Goal: Task Accomplishment & Management: Use online tool/utility

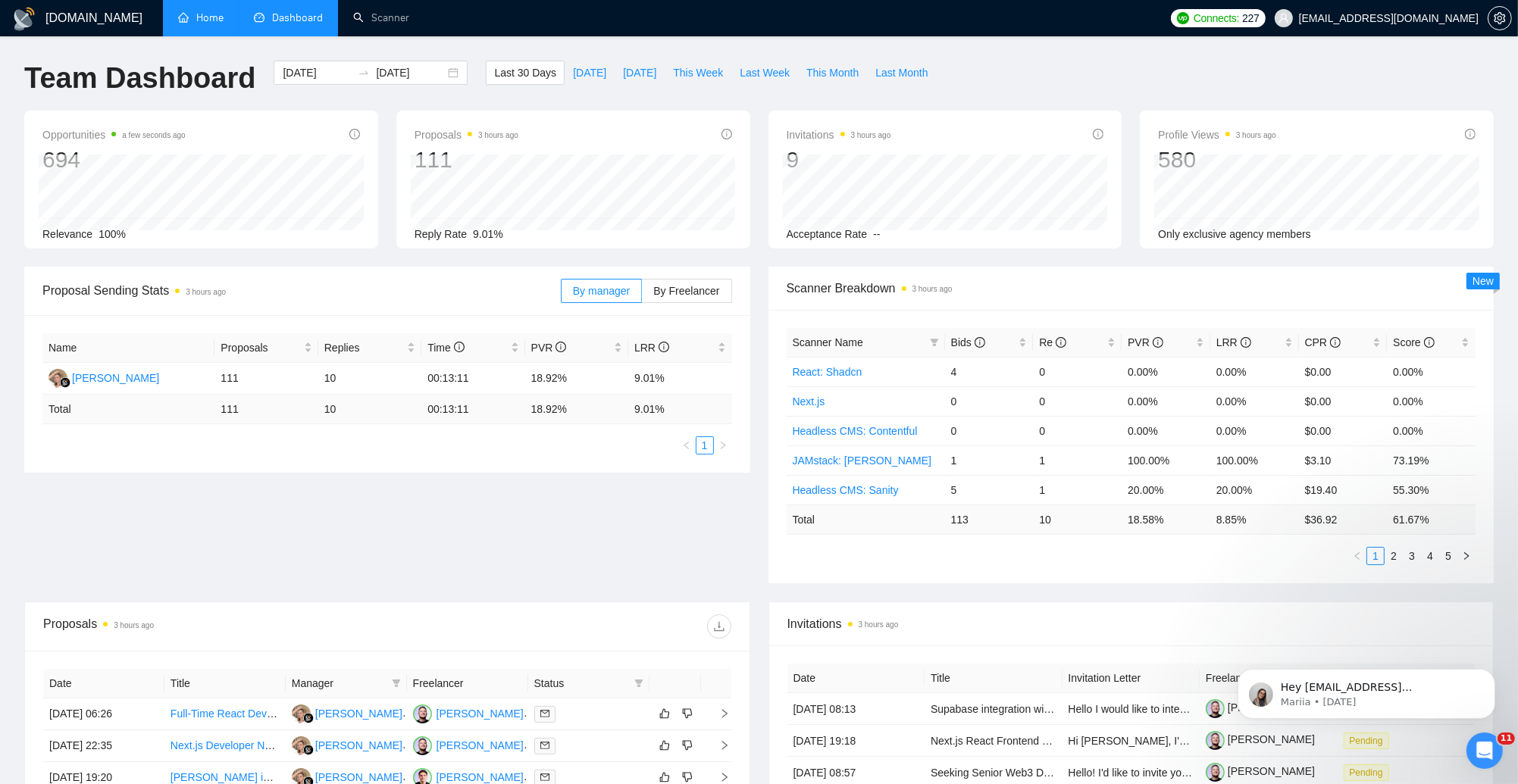
click at [202, 16] on link "Home" at bounding box center [200, 17] width 45 height 13
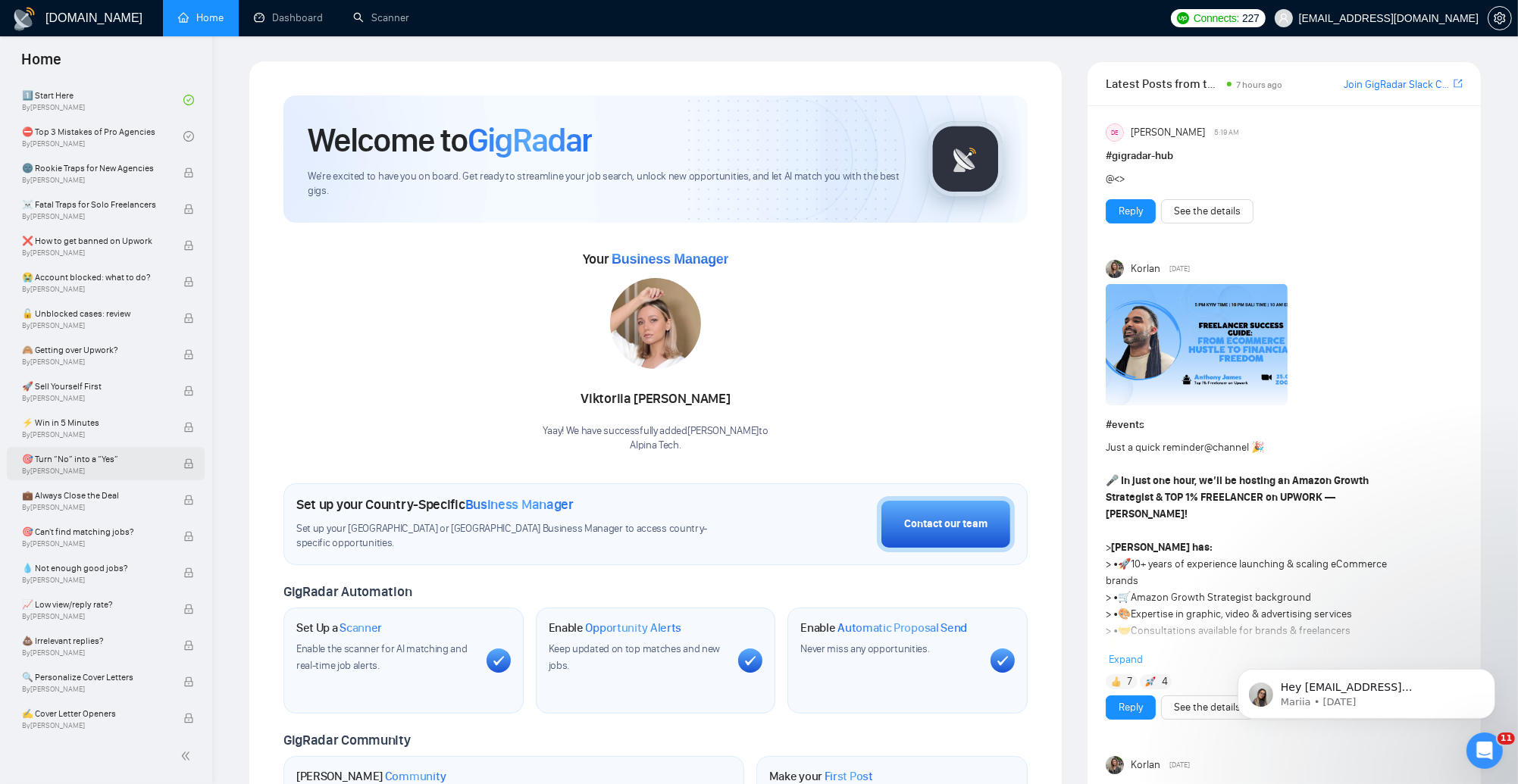
scroll to position [491, 0]
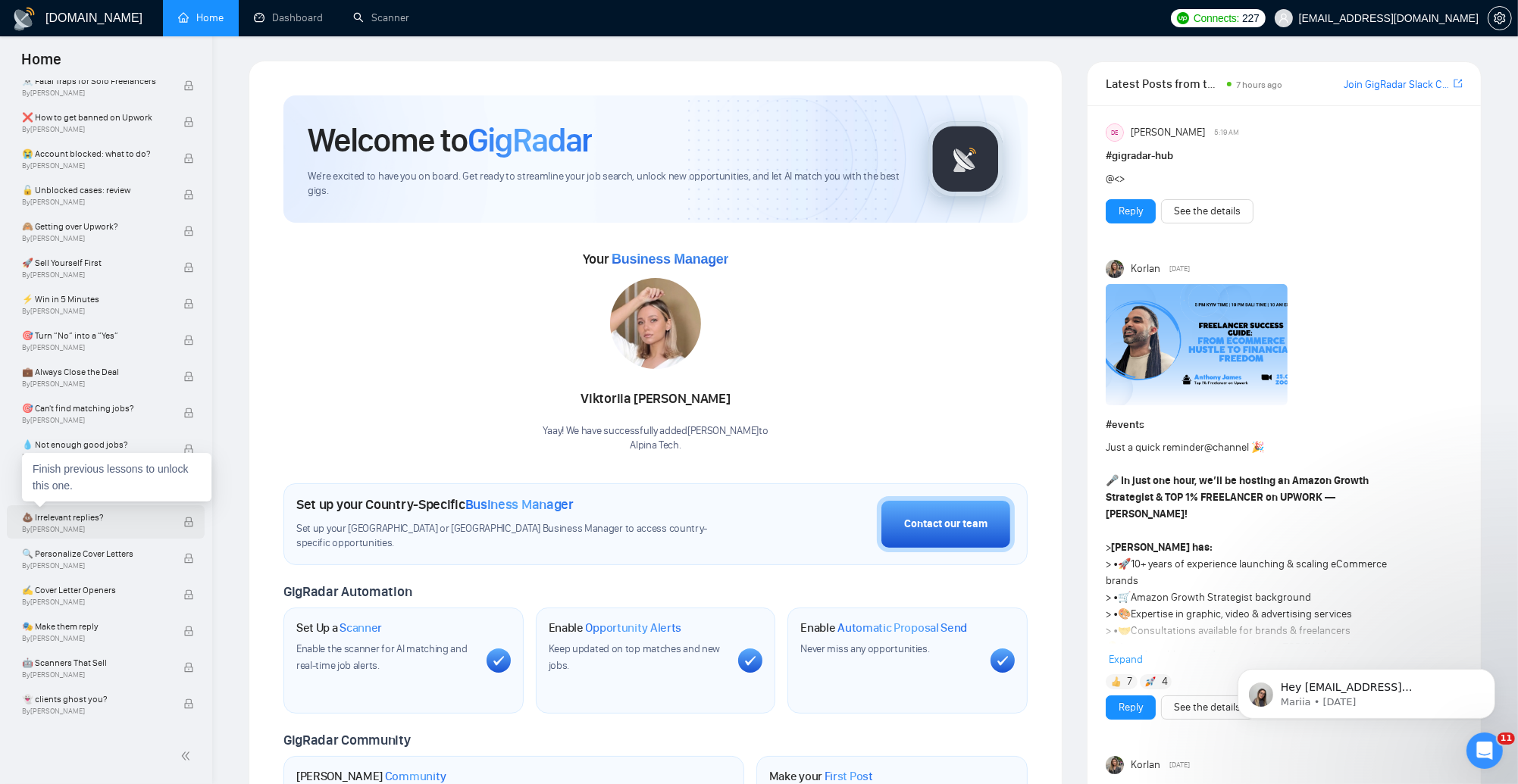
click at [107, 536] on div "💩 Irrelevant replies? By [PERSON_NAME]" at bounding box center [102, 521] width 161 height 34
click at [111, 526] on span "By [PERSON_NAME]" at bounding box center [95, 529] width 146 height 9
click at [90, 523] on span "💩 Irrelevant replies?" at bounding box center [95, 518] width 146 height 15
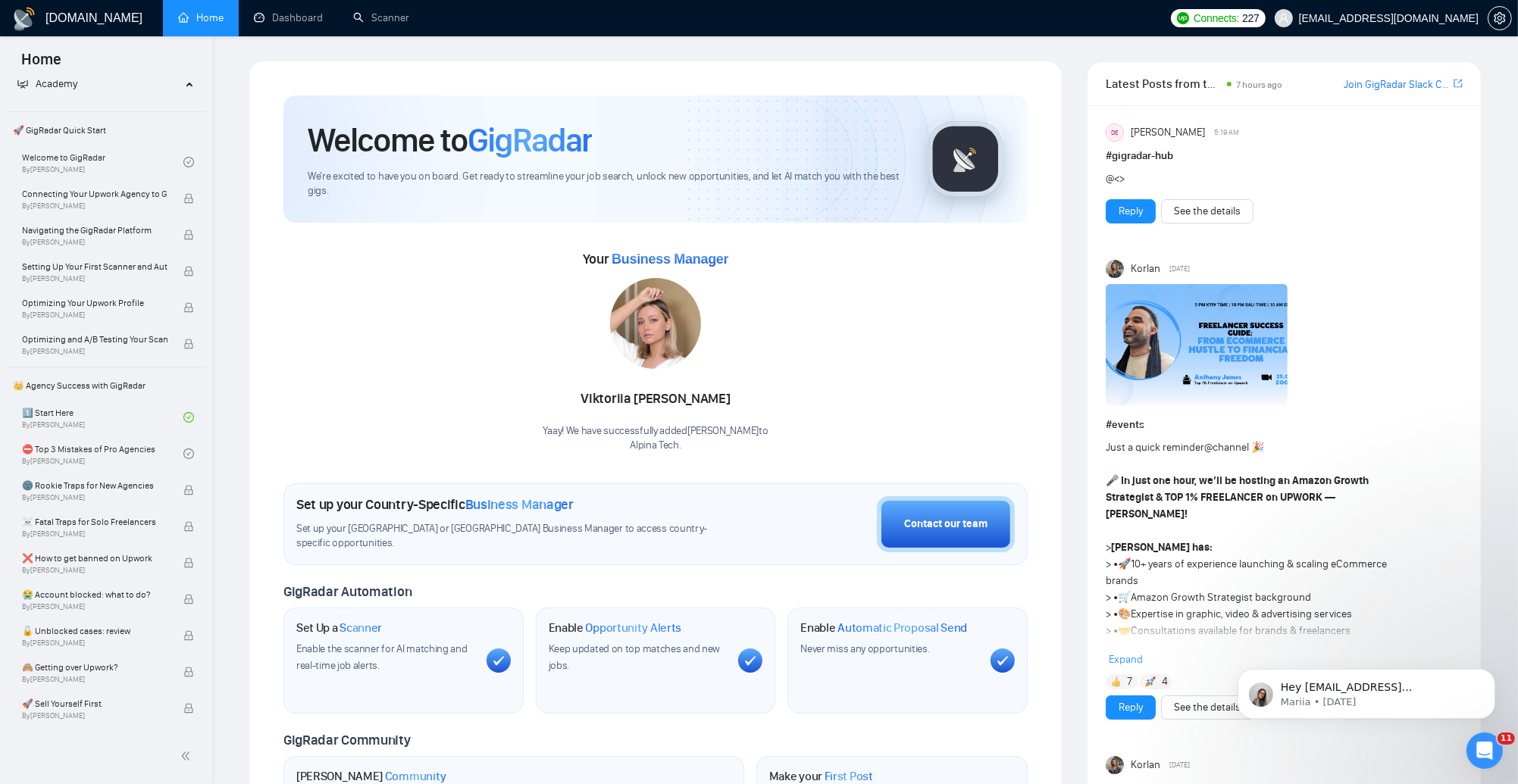
scroll to position [0, 0]
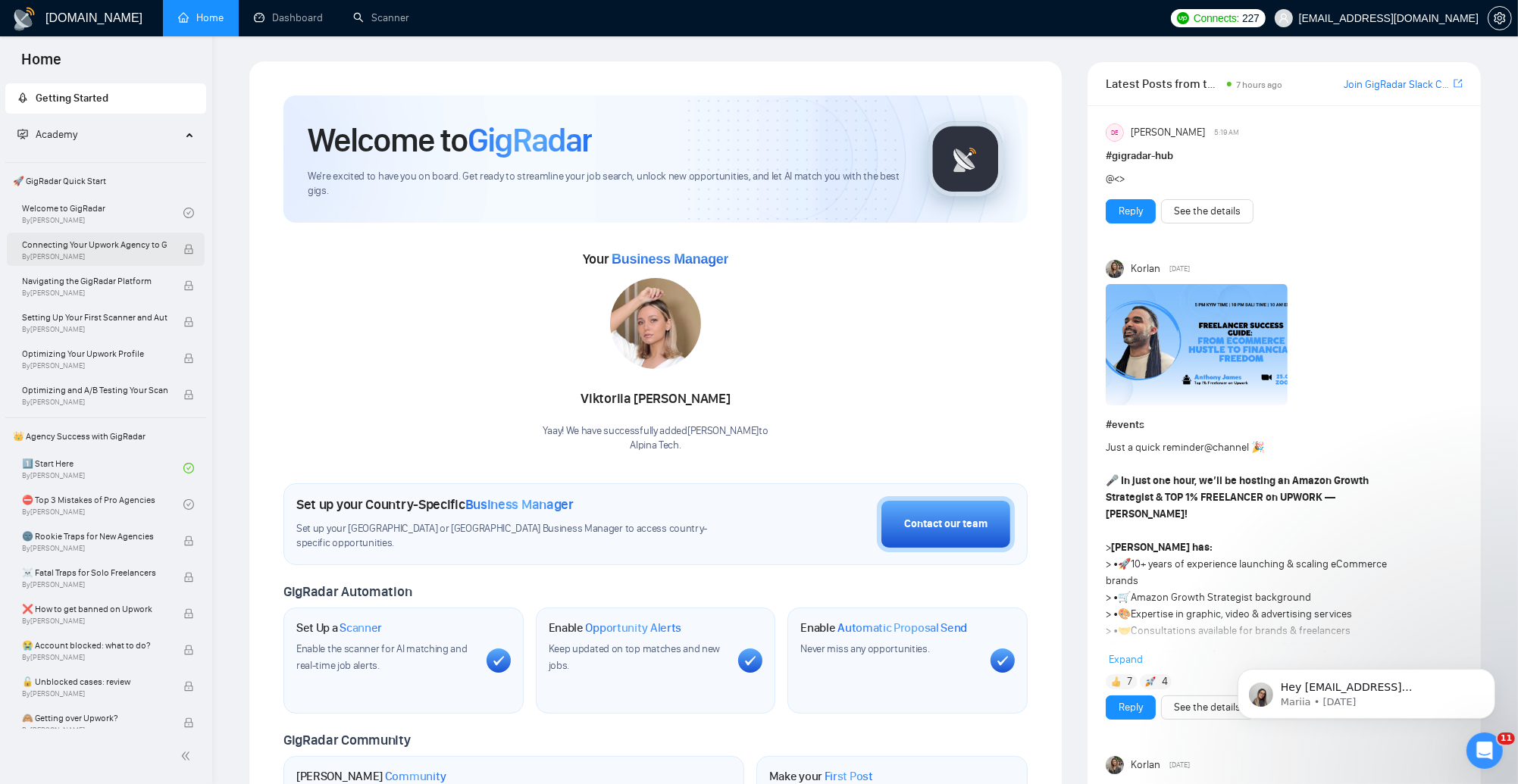
click at [150, 248] on span "Connecting Your Upwork Agency to GigRadar" at bounding box center [95, 245] width 146 height 15
click at [157, 250] on span "Connecting Your Upwork Agency to GigRadar" at bounding box center [95, 245] width 146 height 15
click at [150, 210] on link "Welcome to GigRadar By [PERSON_NAME]" at bounding box center [102, 212] width 161 height 34
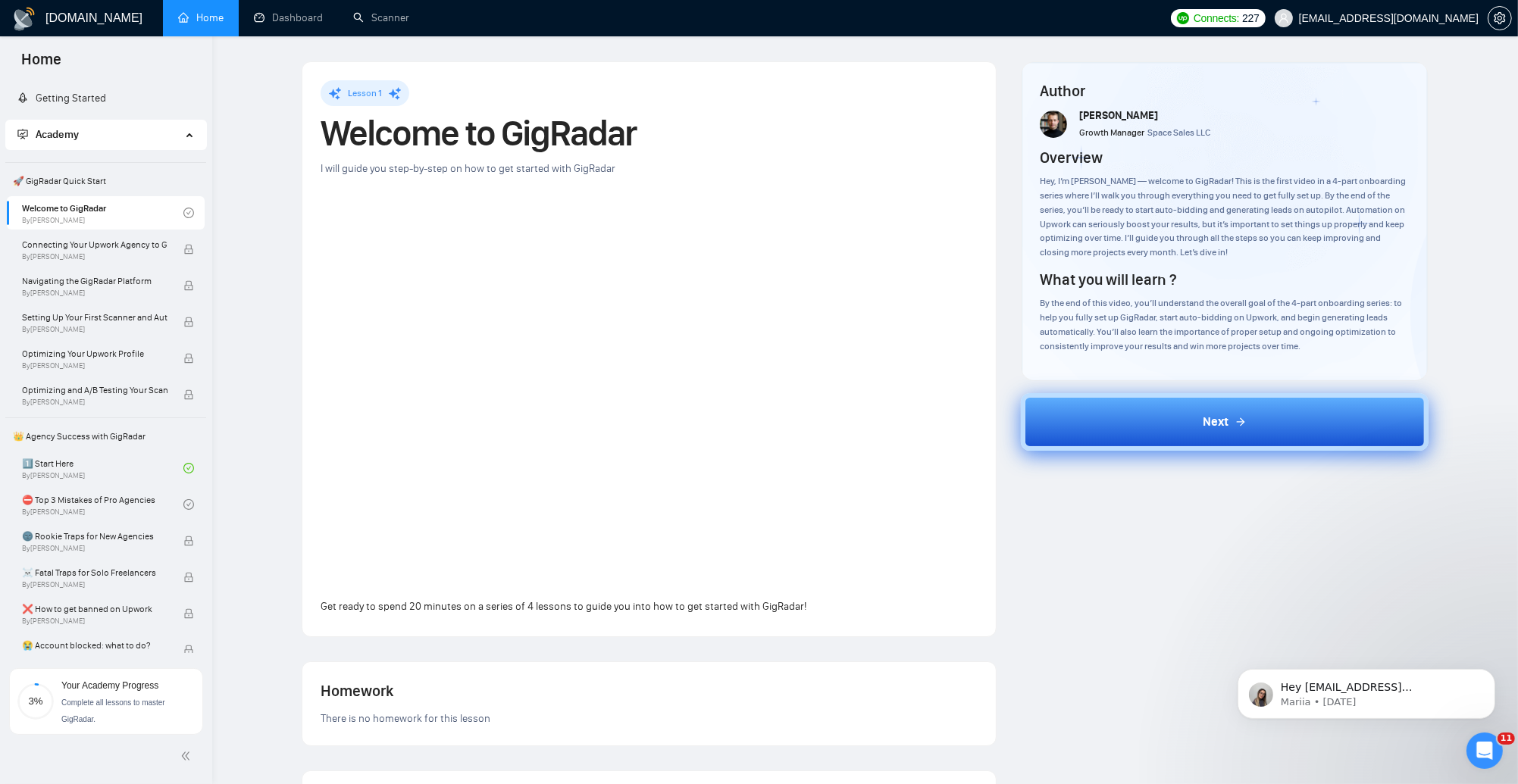
click at [1250, 432] on button "Next" at bounding box center [1224, 422] width 408 height 58
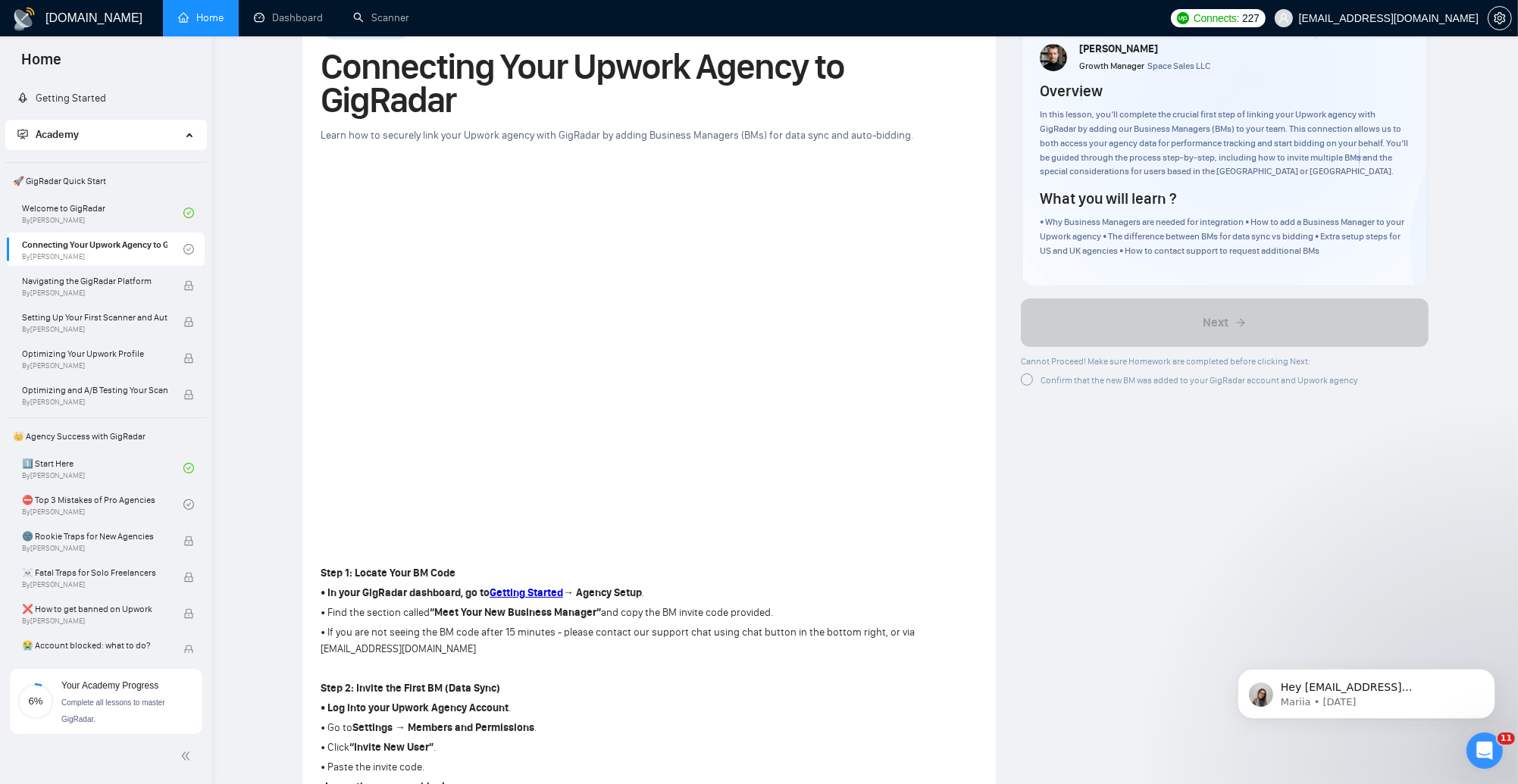
scroll to position [70, 0]
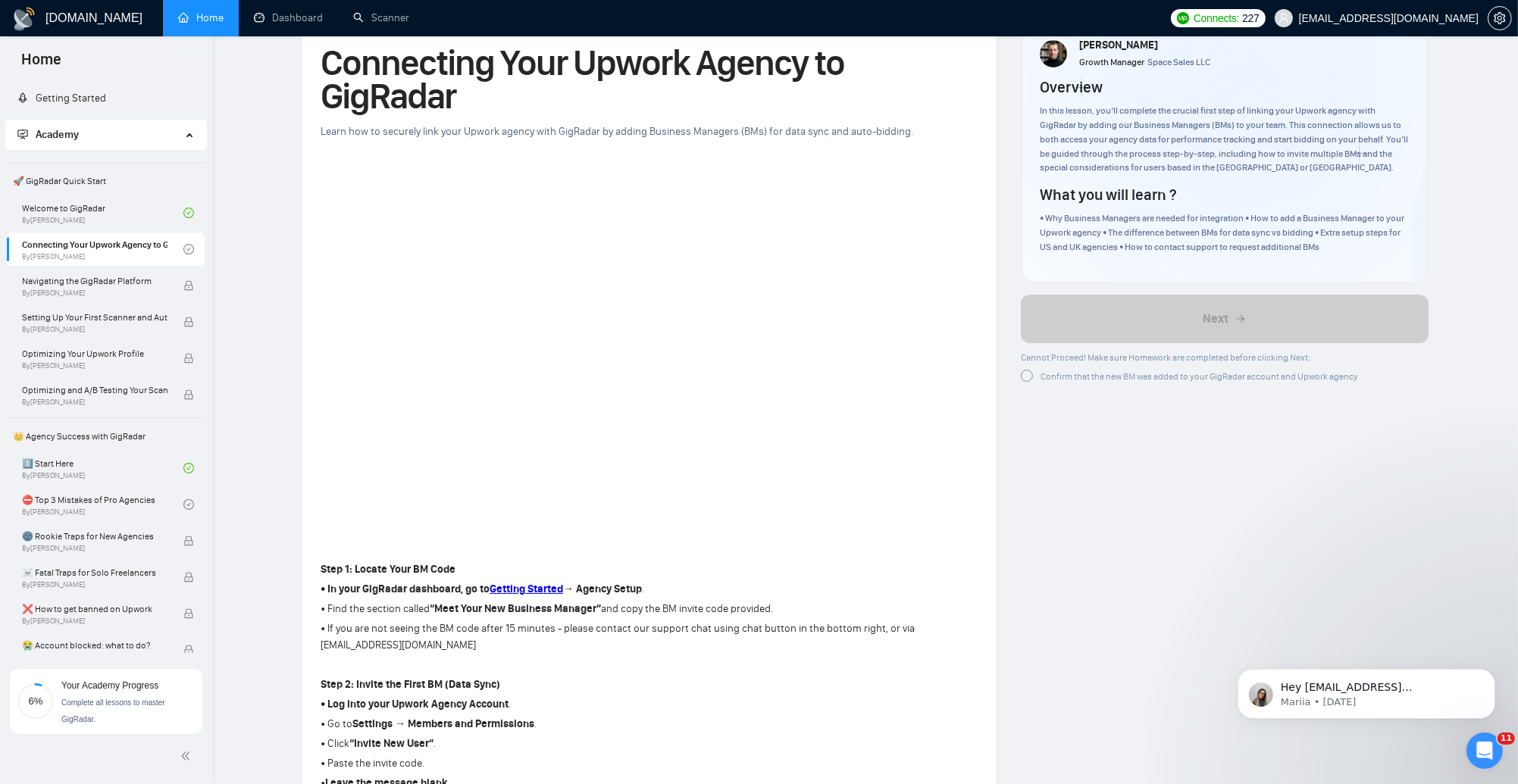
click at [1088, 378] on span "Confirm that the new BM was added to your GigRadar account and Upwork agency" at bounding box center [1198, 377] width 318 height 11
click at [1030, 374] on div at bounding box center [1026, 376] width 13 height 13
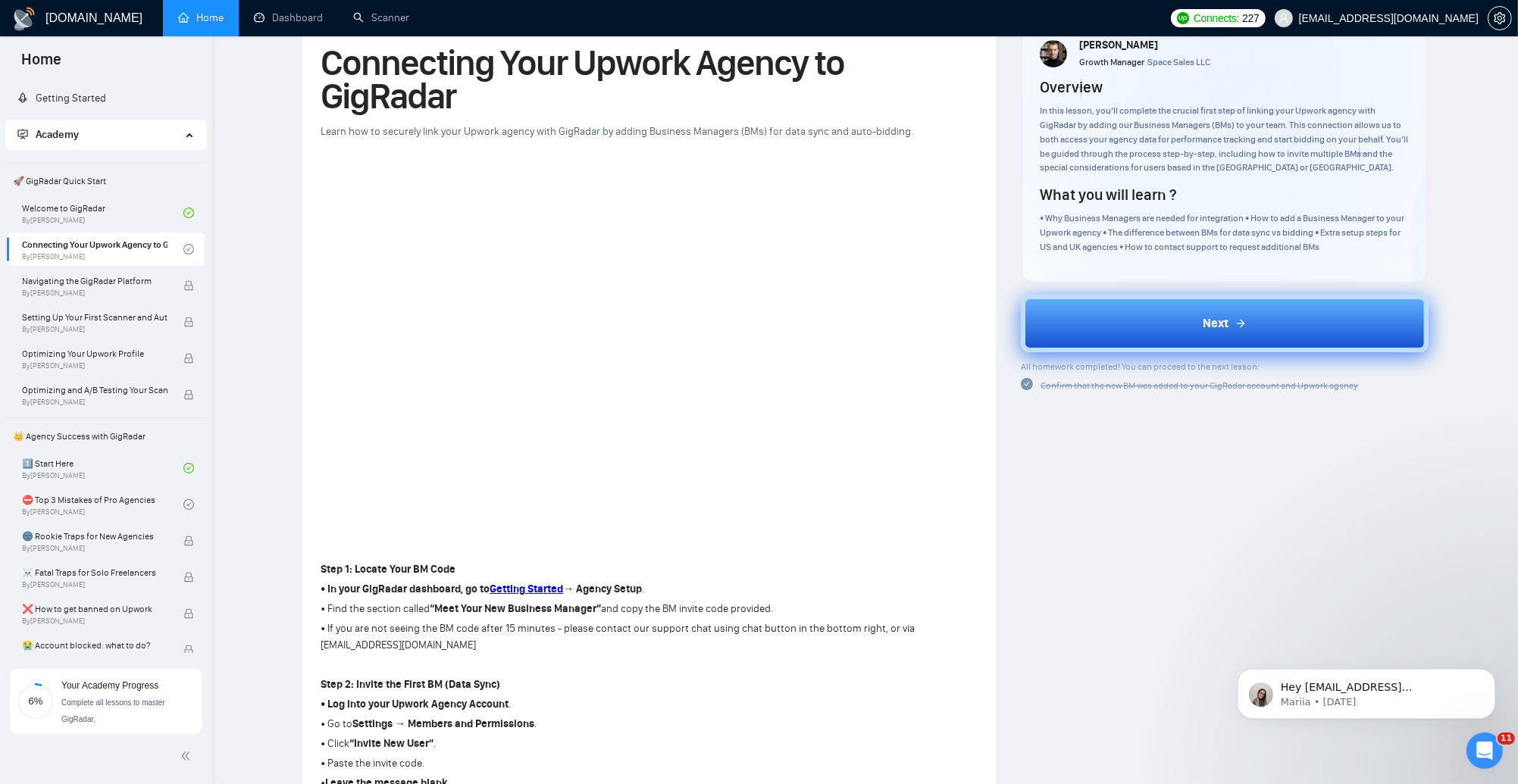
click at [1124, 333] on button "Next" at bounding box center [1224, 323] width 408 height 58
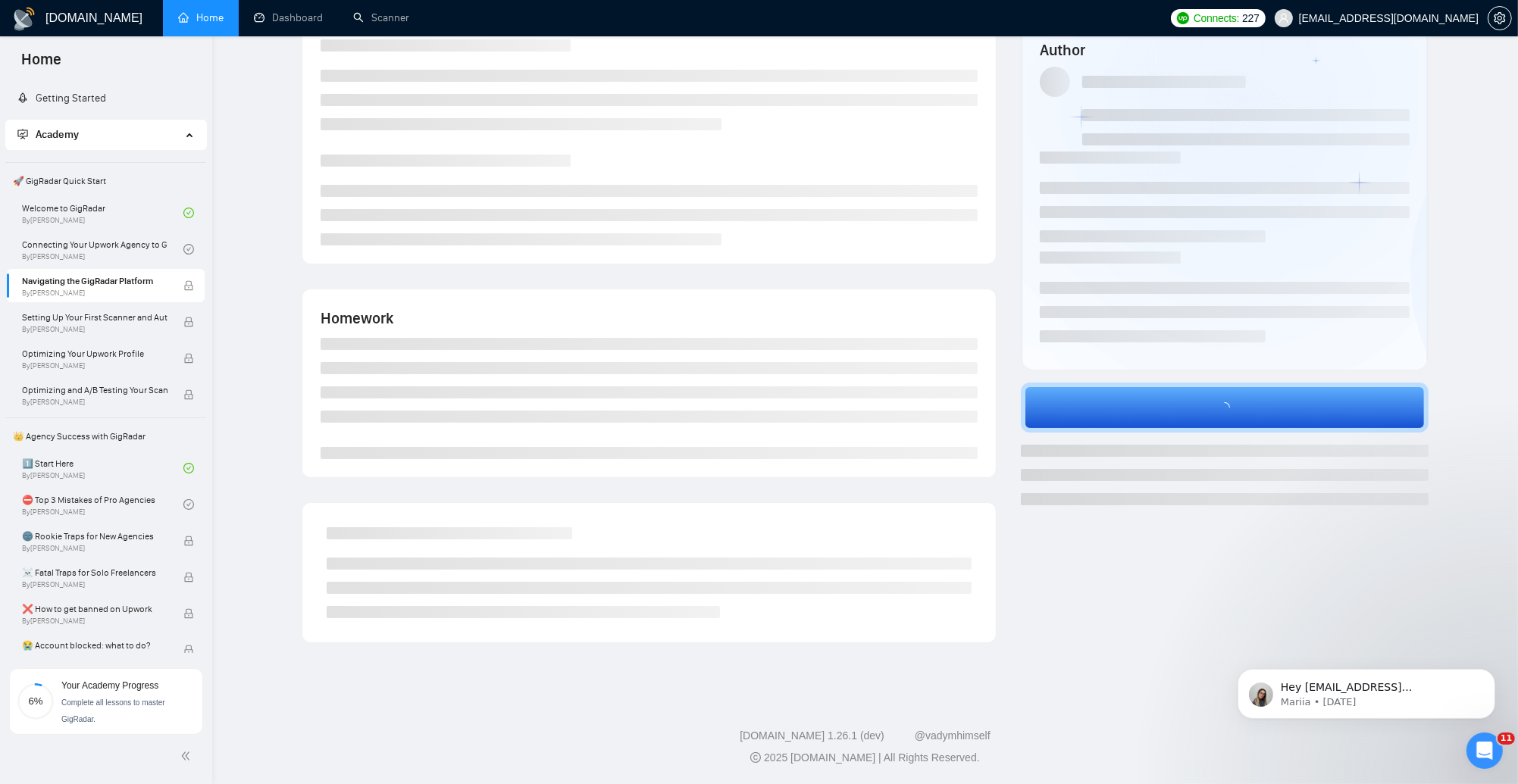
scroll to position [40, 0]
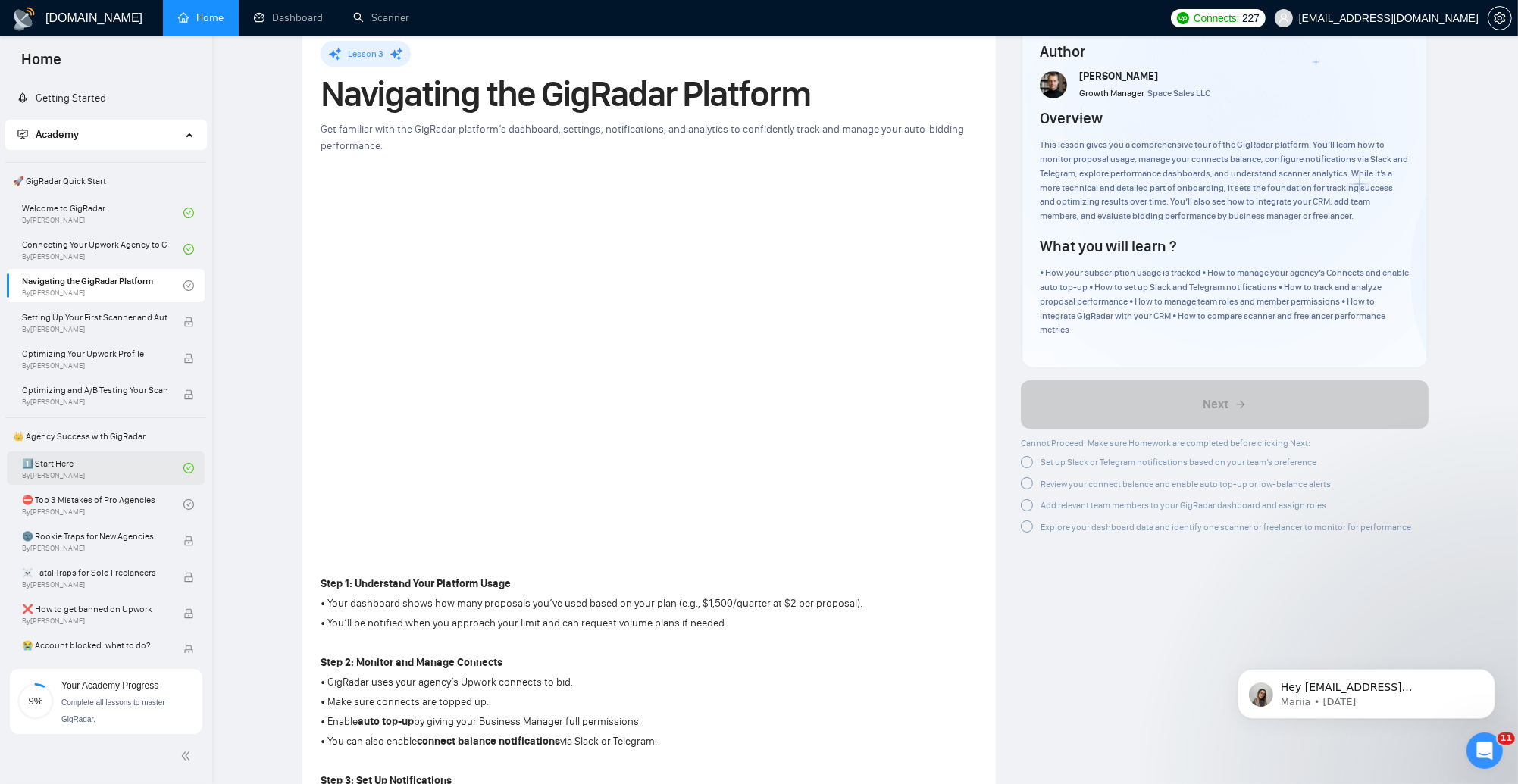
click at [139, 476] on link "1️⃣ Start Here By [PERSON_NAME]" at bounding box center [102, 468] width 161 height 34
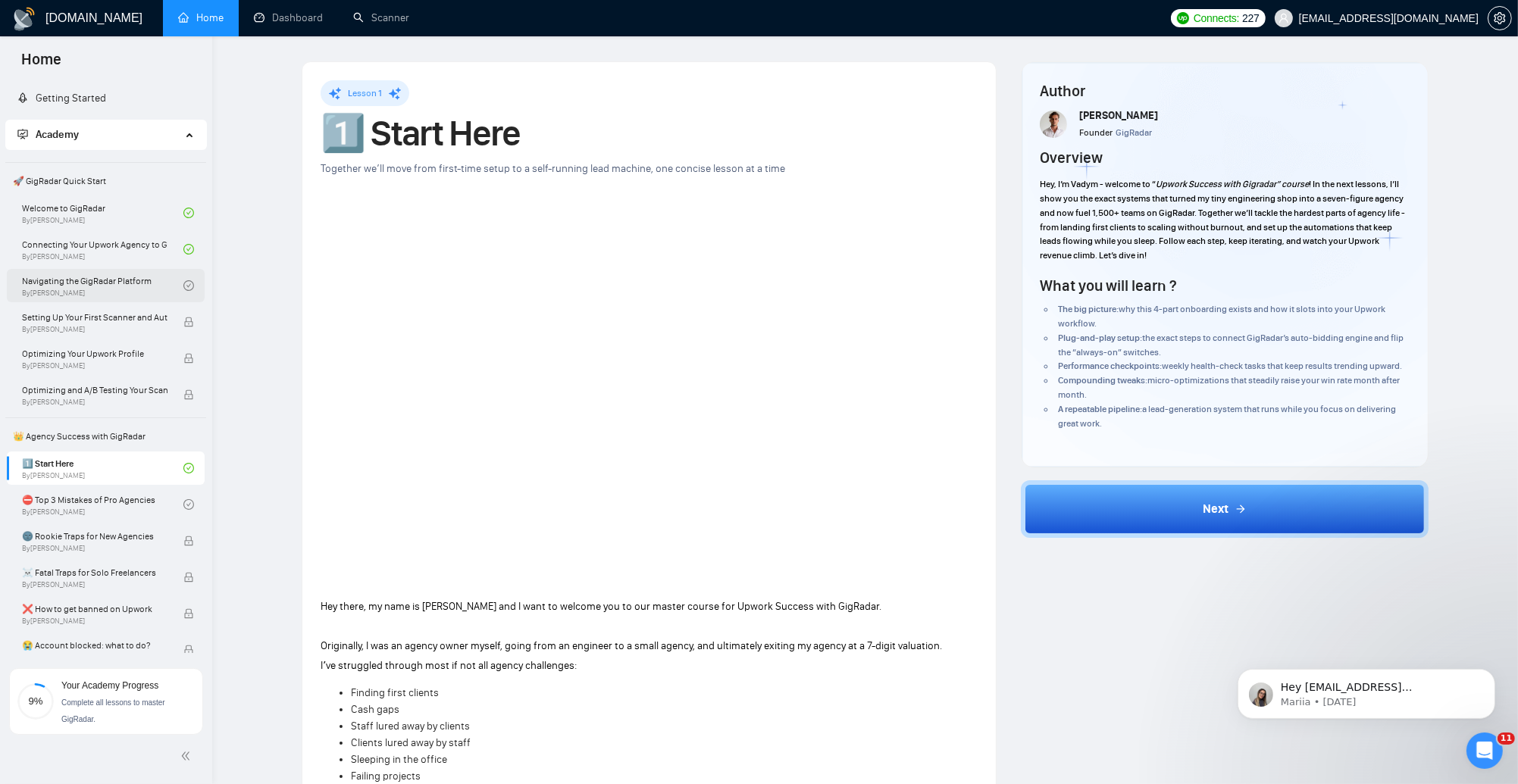
click at [141, 295] on link "Navigating the GigRadar Platform By [PERSON_NAME]" at bounding box center [102, 286] width 161 height 34
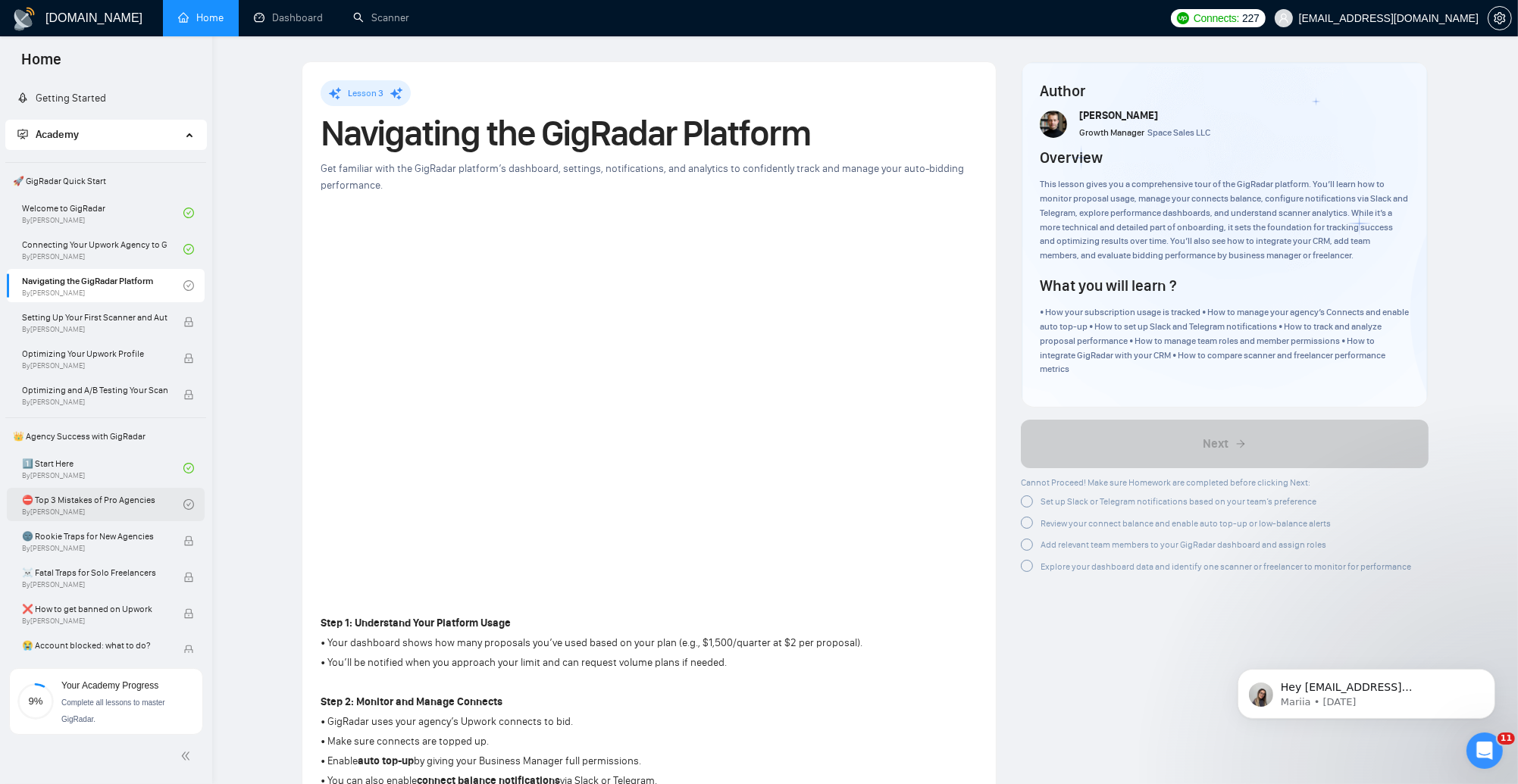
click at [115, 513] on link "⛔ Top 3 Mistakes of Pro Agencies By [PERSON_NAME]" at bounding box center [102, 504] width 161 height 34
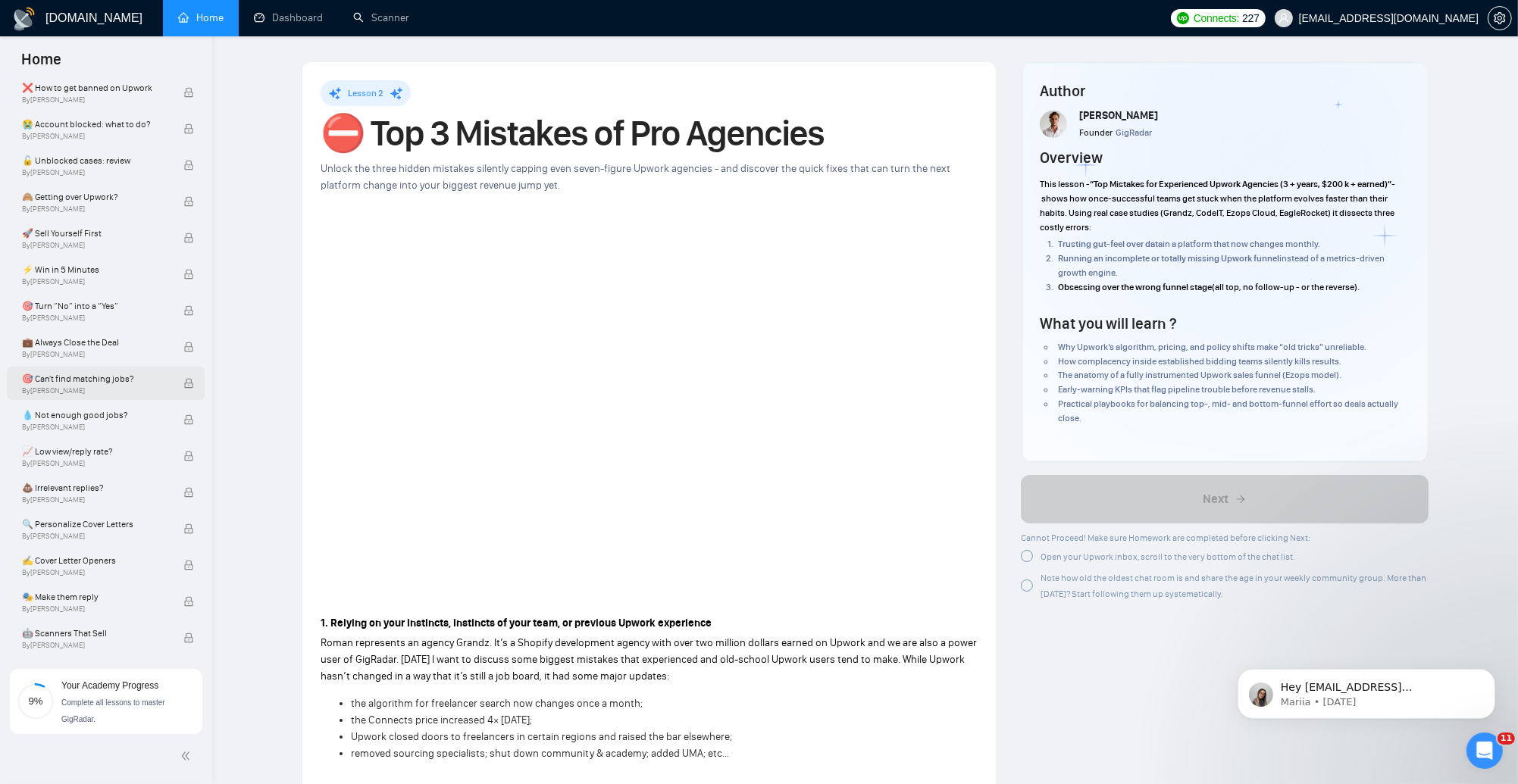
scroll to position [521, 0]
click at [110, 565] on span "✍️ Cover Letter Openers" at bounding box center [95, 561] width 146 height 15
click at [130, 577] on div "✍️ Cover Letter Openers By [PERSON_NAME]" at bounding box center [102, 565] width 161 height 34
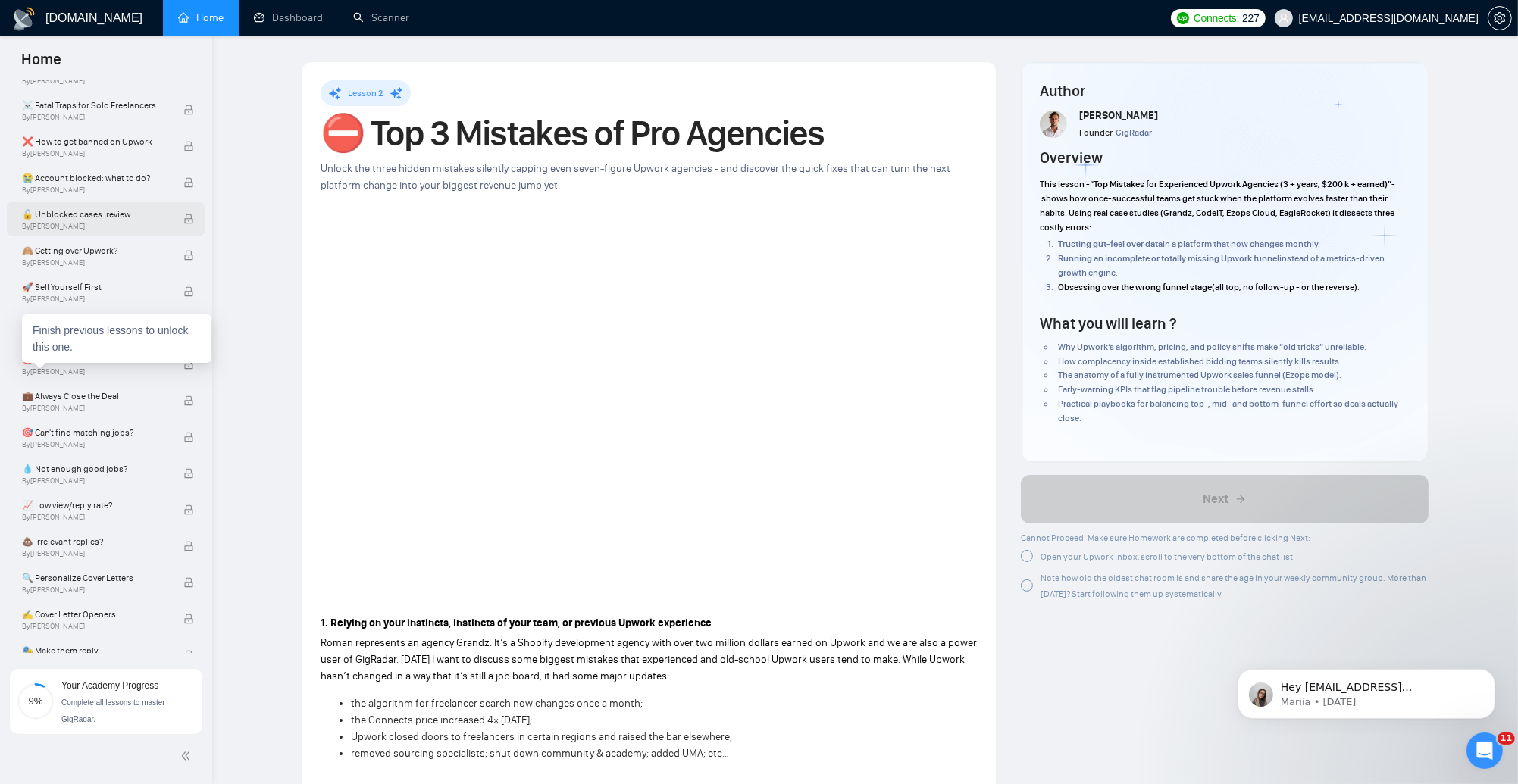
scroll to position [303, 0]
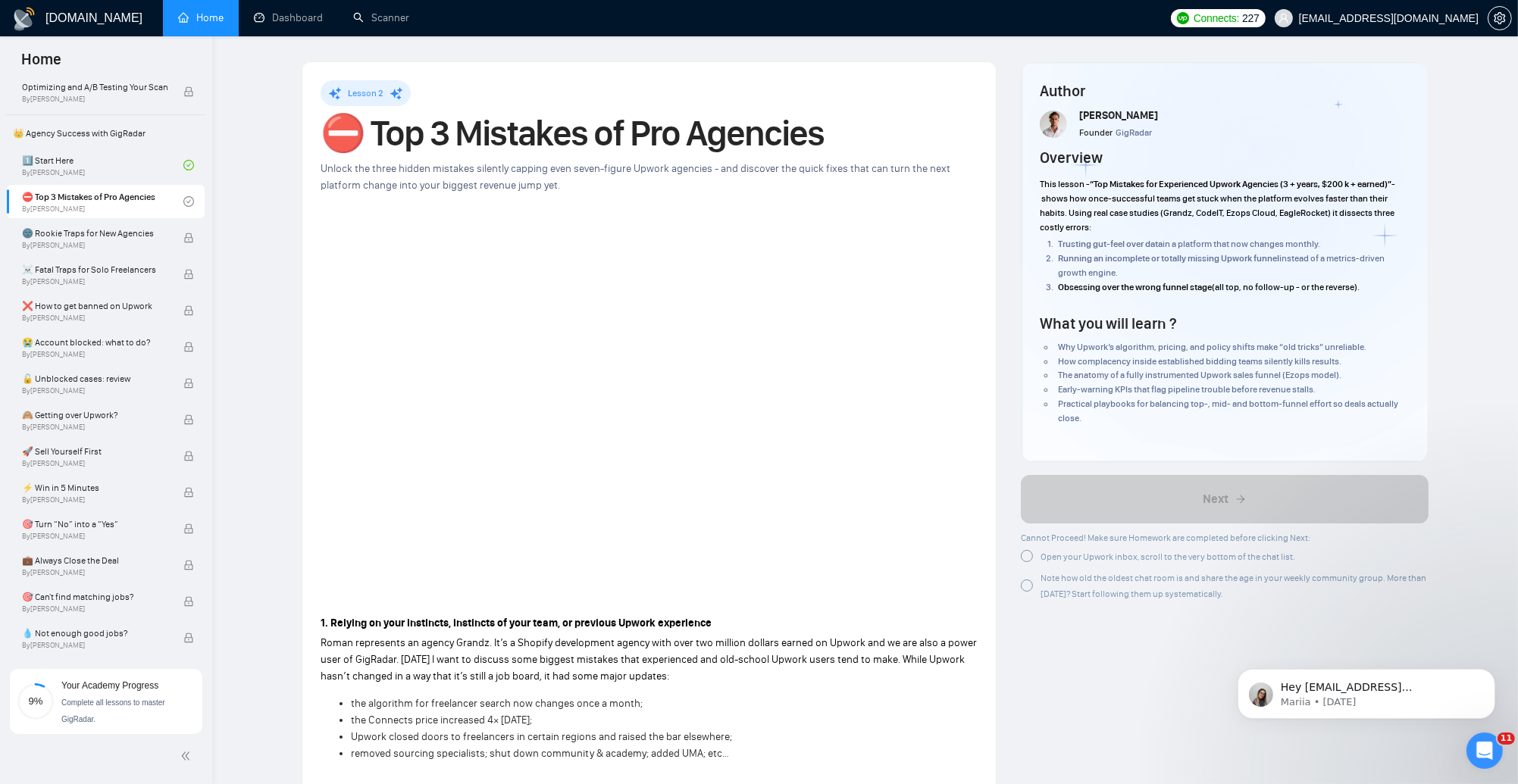
click at [306, 21] on link "Dashboard" at bounding box center [288, 17] width 69 height 13
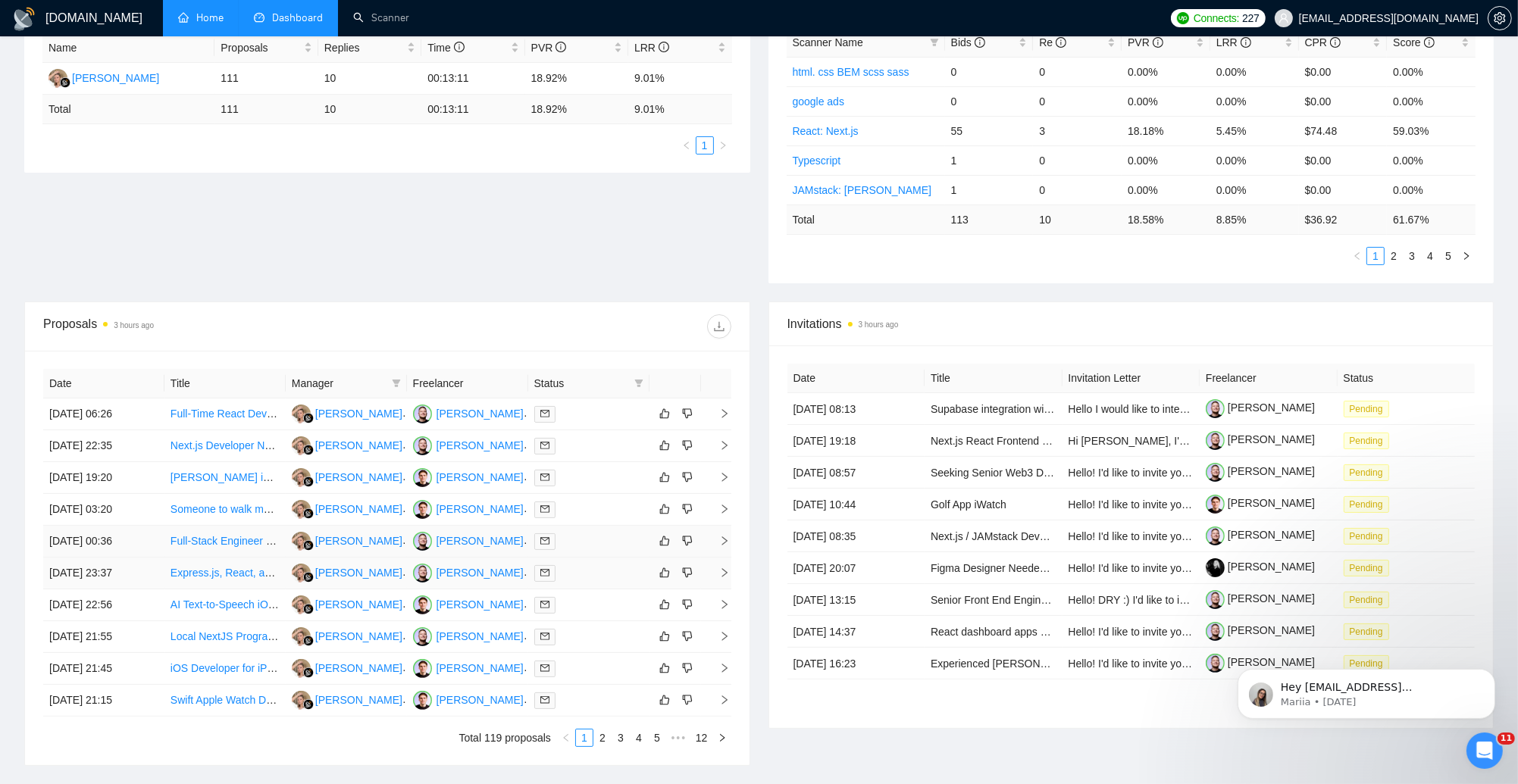
scroll to position [301, 0]
click at [570, 673] on div at bounding box center [588, 667] width 109 height 17
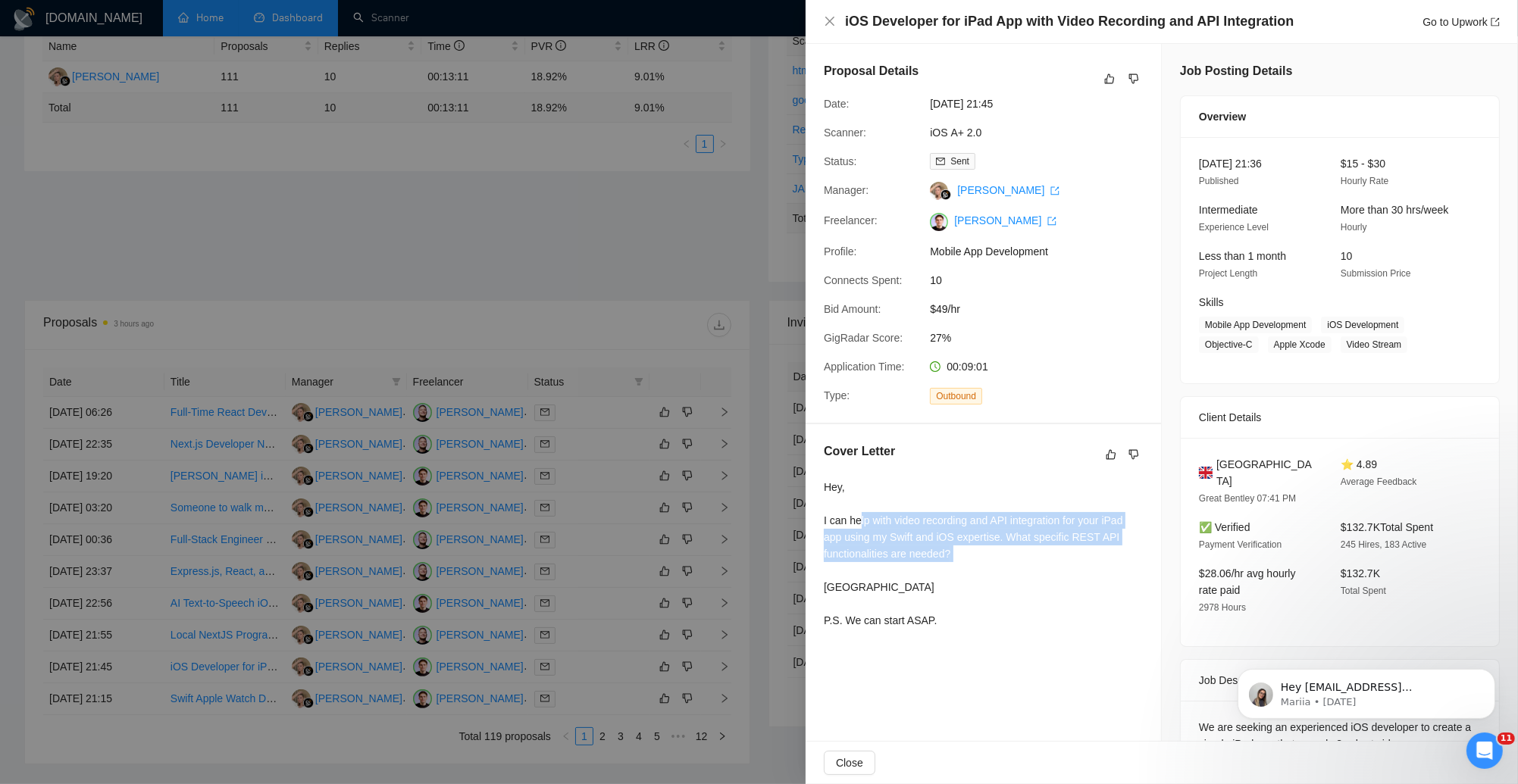
drag, startPoint x: 862, startPoint y: 534, endPoint x: 996, endPoint y: 579, distance: 141.4
click at [996, 579] on div "Hey, I can help with video recording and API integration for your iPad app usin…" at bounding box center [983, 553] width 319 height 150
drag, startPoint x: 758, startPoint y: 600, endPoint x: 802, endPoint y: 595, distance: 44.3
click at [762, 599] on div at bounding box center [759, 392] width 1518 height 784
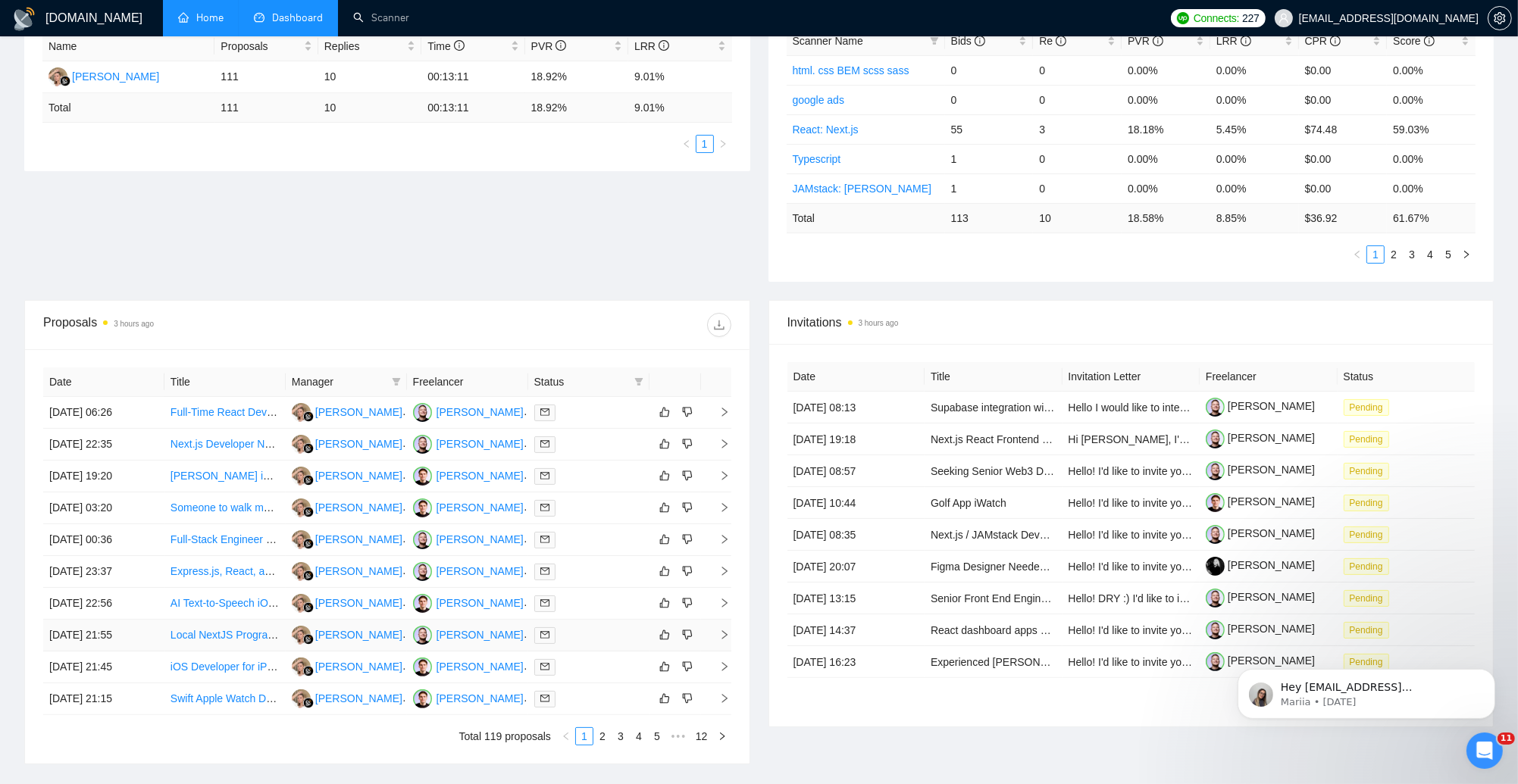
click at [633, 632] on div at bounding box center [588, 635] width 109 height 17
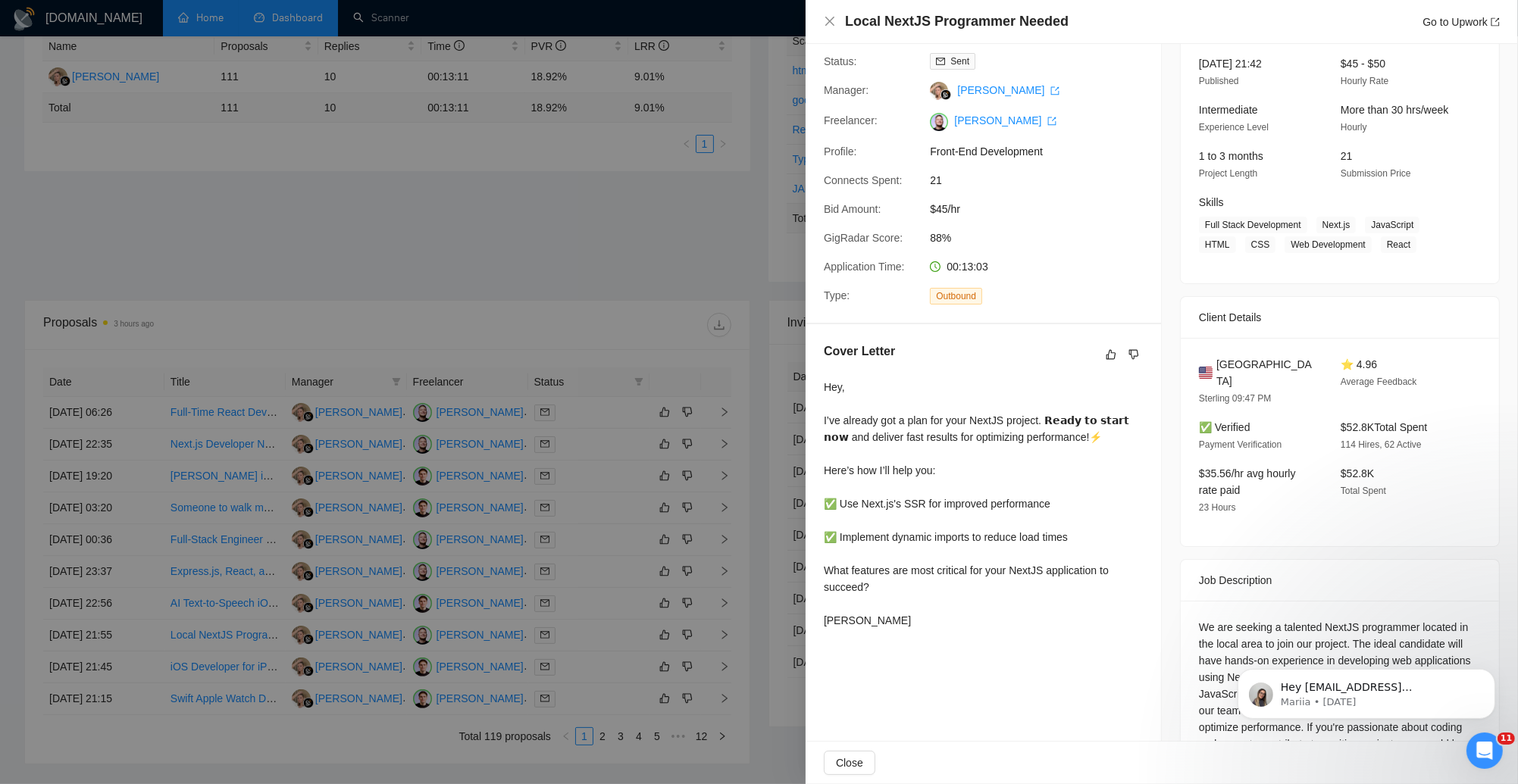
scroll to position [111, 0]
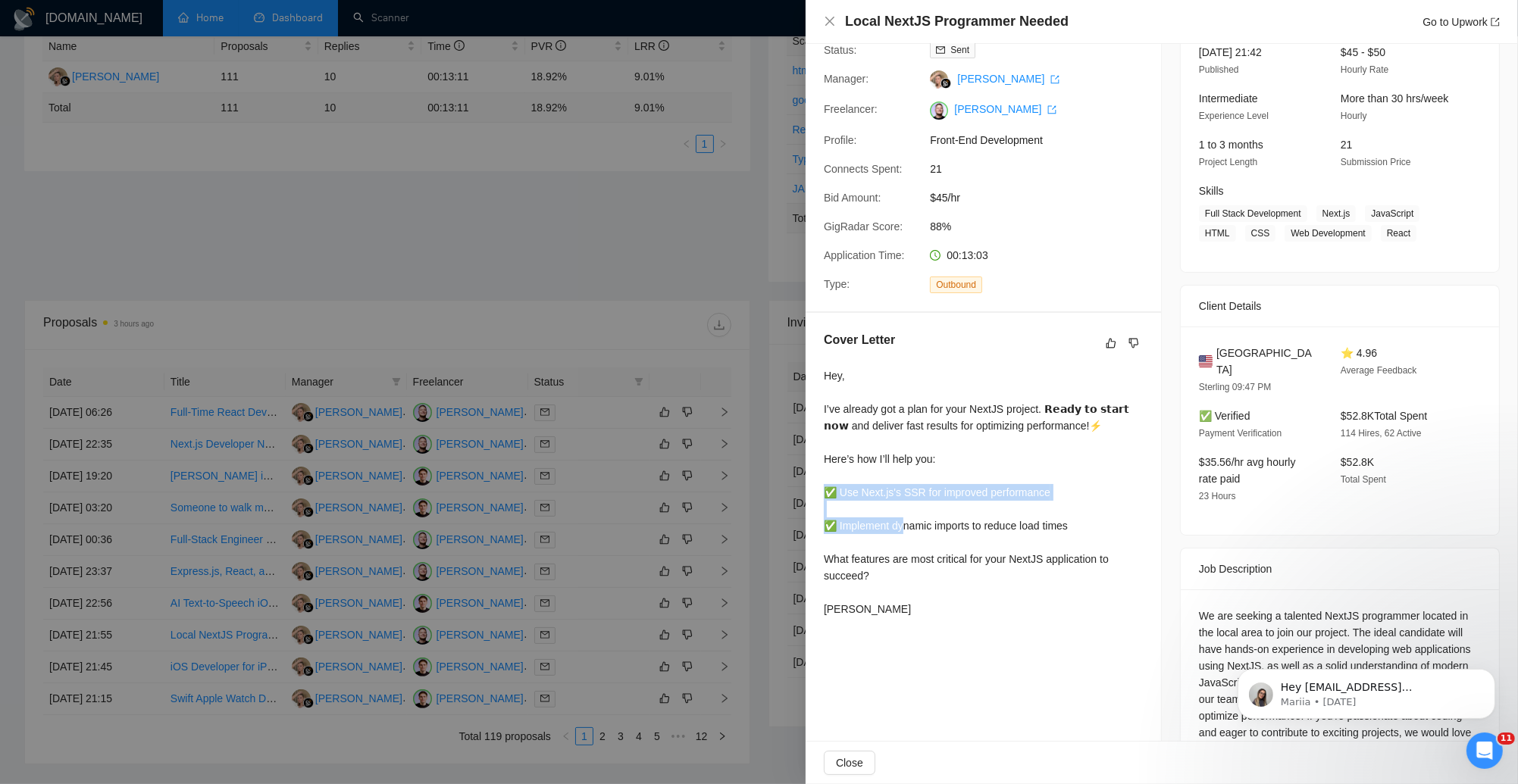
drag, startPoint x: 829, startPoint y: 505, endPoint x: 903, endPoint y: 538, distance: 81.0
click at [903, 538] on div "Hey, I’ve already got a plan for your NextJS project. 𝗥𝗲𝗮𝗱𝘆 𝘁𝗼 𝘀𝘁𝗮𝗿𝘁 𝗻𝗼𝘄 and de…" at bounding box center [983, 492] width 319 height 250
click at [883, 522] on div "Hey, I’ve already got a plan for your NextJS project. 𝗥𝗲𝗮𝗱𝘆 𝘁𝗼 𝘀𝘁𝗮𝗿𝘁 𝗻𝗼𝘄 and de…" at bounding box center [983, 492] width 319 height 250
drag, startPoint x: 1076, startPoint y: 441, endPoint x: 919, endPoint y: 502, distance: 168.4
click at [921, 503] on div "Hey, I’ve already got a plan for your NextJS project. 𝗥𝗲𝗮𝗱𝘆 𝘁𝗼 𝘀𝘁𝗮𝗿𝘁 𝗻𝗼𝘄 and de…" at bounding box center [983, 492] width 319 height 250
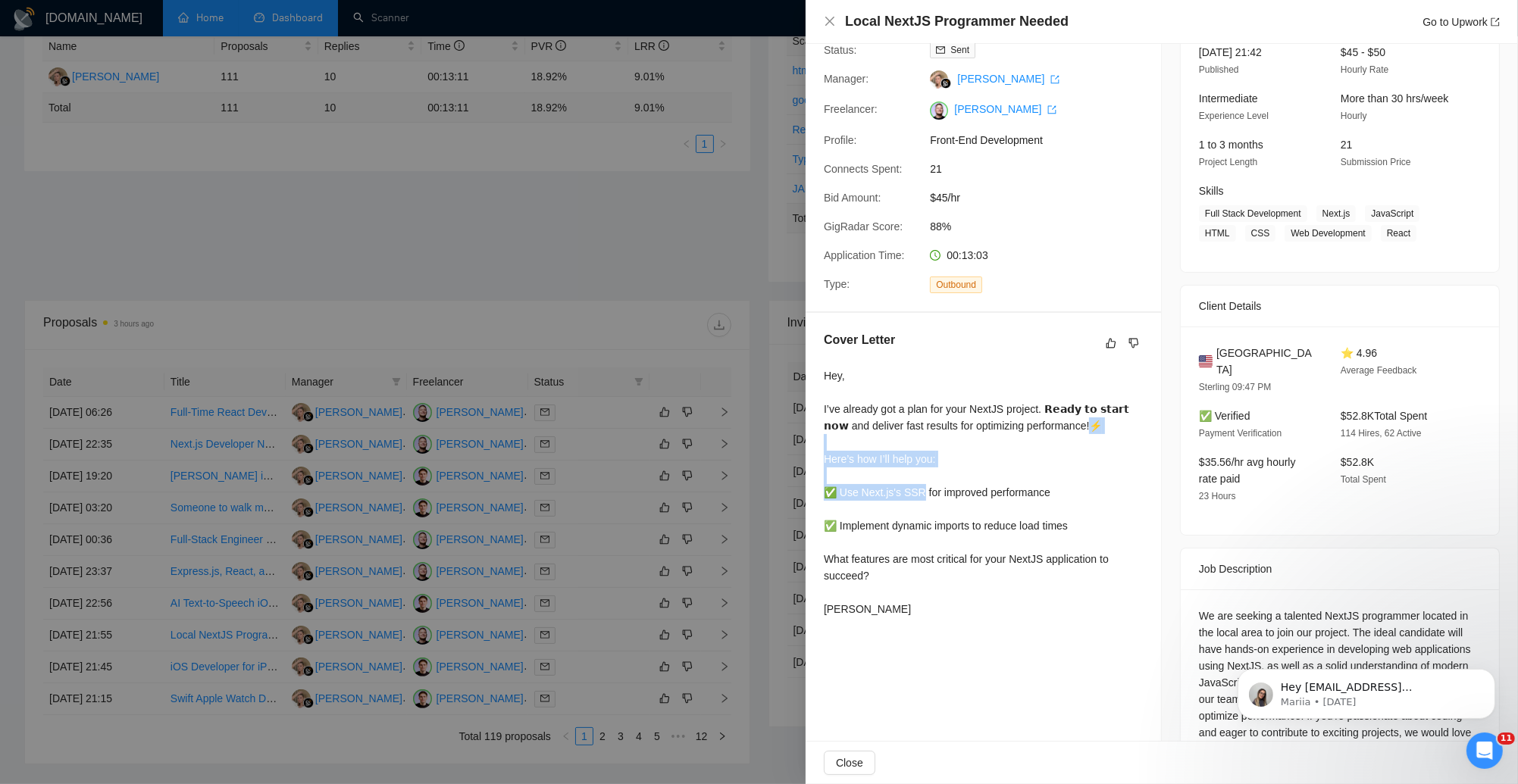
click at [879, 509] on div "Hey, I’ve already got a plan for your NextJS project. 𝗥𝗲𝗮𝗱𝘆 𝘁𝗼 𝘀𝘁𝗮𝗿𝘁 𝗻𝗼𝘄 and de…" at bounding box center [983, 492] width 319 height 250
click at [830, 512] on div "Hey, I’ve already got a plan for your NextJS project. 𝗥𝗲𝗮𝗱𝘆 𝘁𝗼 𝘀𝘁𝗮𝗿𝘁 𝗻𝗼𝘄 and de…" at bounding box center [983, 492] width 319 height 250
drag, startPoint x: 848, startPoint y: 582, endPoint x: 900, endPoint y: 603, distance: 56.1
click at [900, 603] on div "Hey, I’ve already got a plan for your NextJS project. 𝗥𝗲𝗮𝗱𝘆 𝘁𝗼 𝘀𝘁𝗮𝗿𝘁 𝗻𝗼𝘄 and de…" at bounding box center [983, 492] width 319 height 250
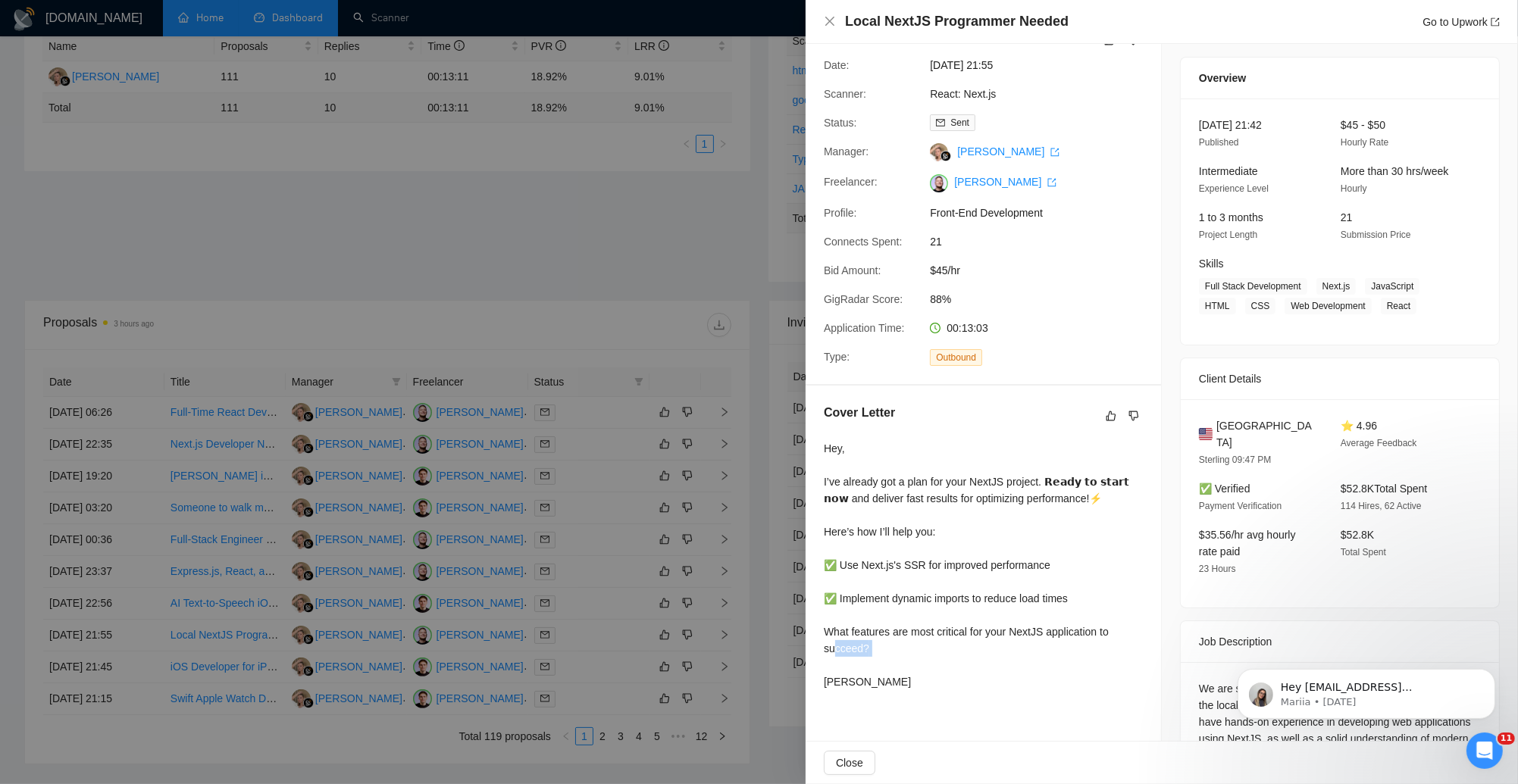
scroll to position [0, 0]
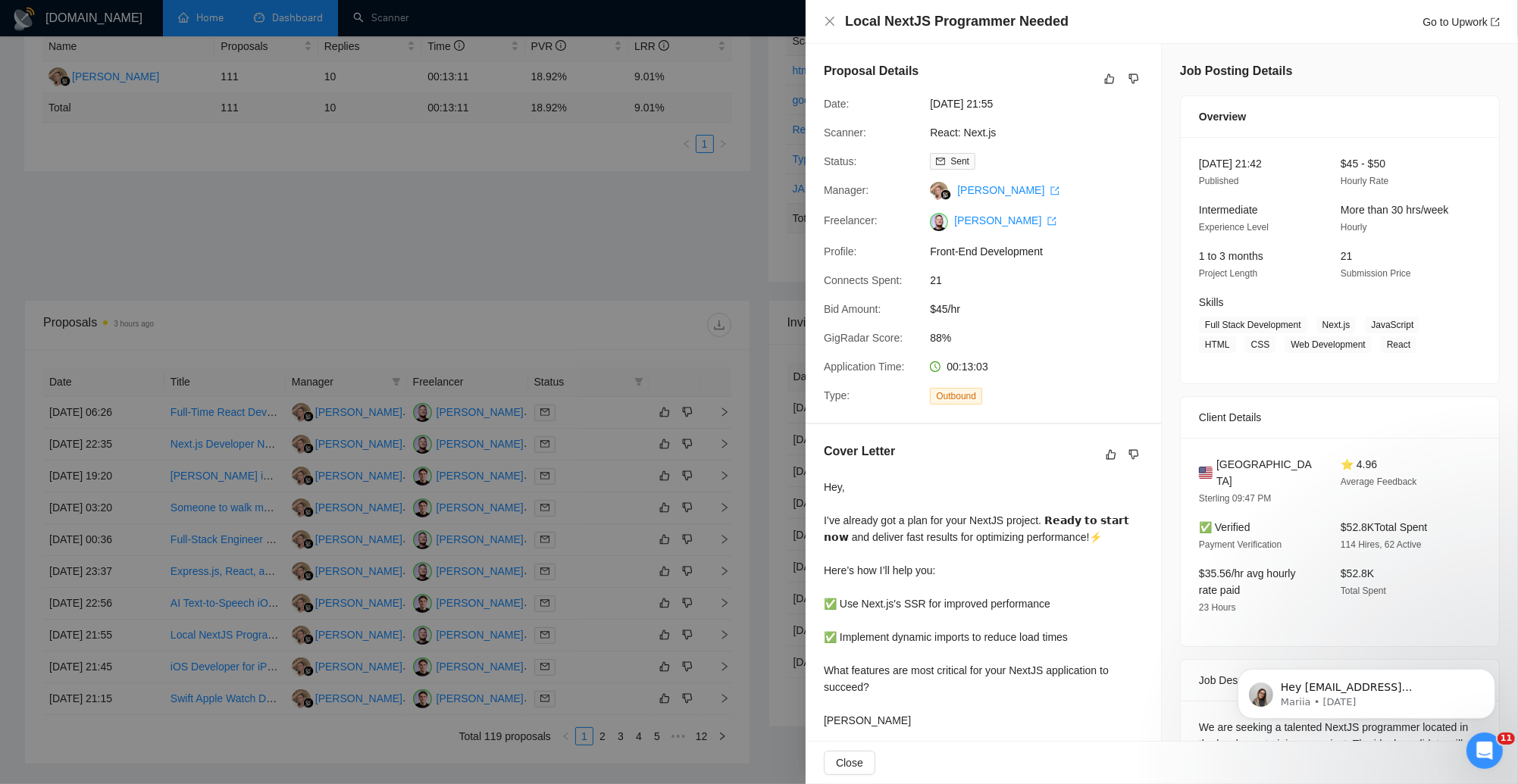
click at [595, 318] on div at bounding box center [759, 392] width 1518 height 784
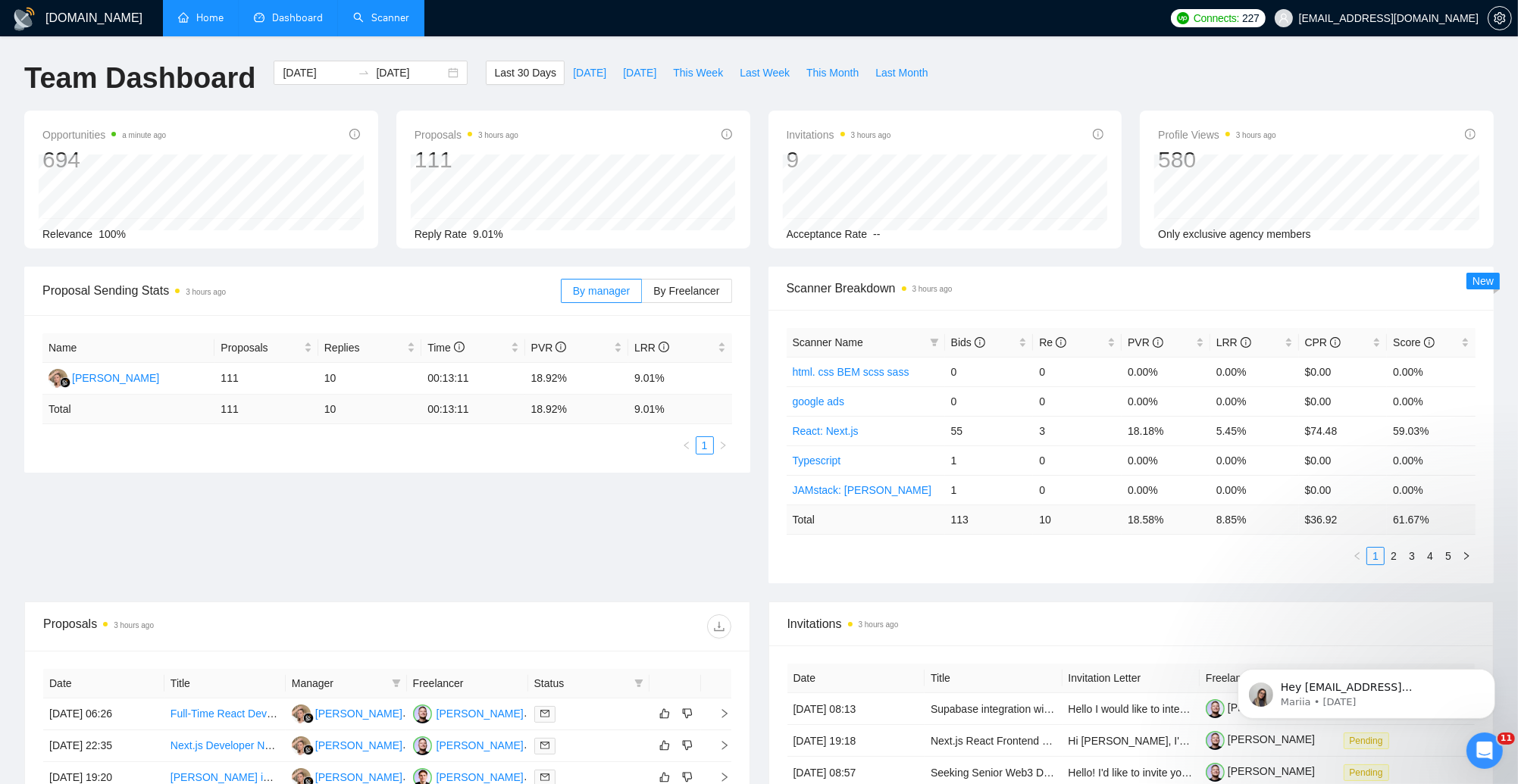
click at [393, 22] on link "Scanner" at bounding box center [381, 17] width 56 height 13
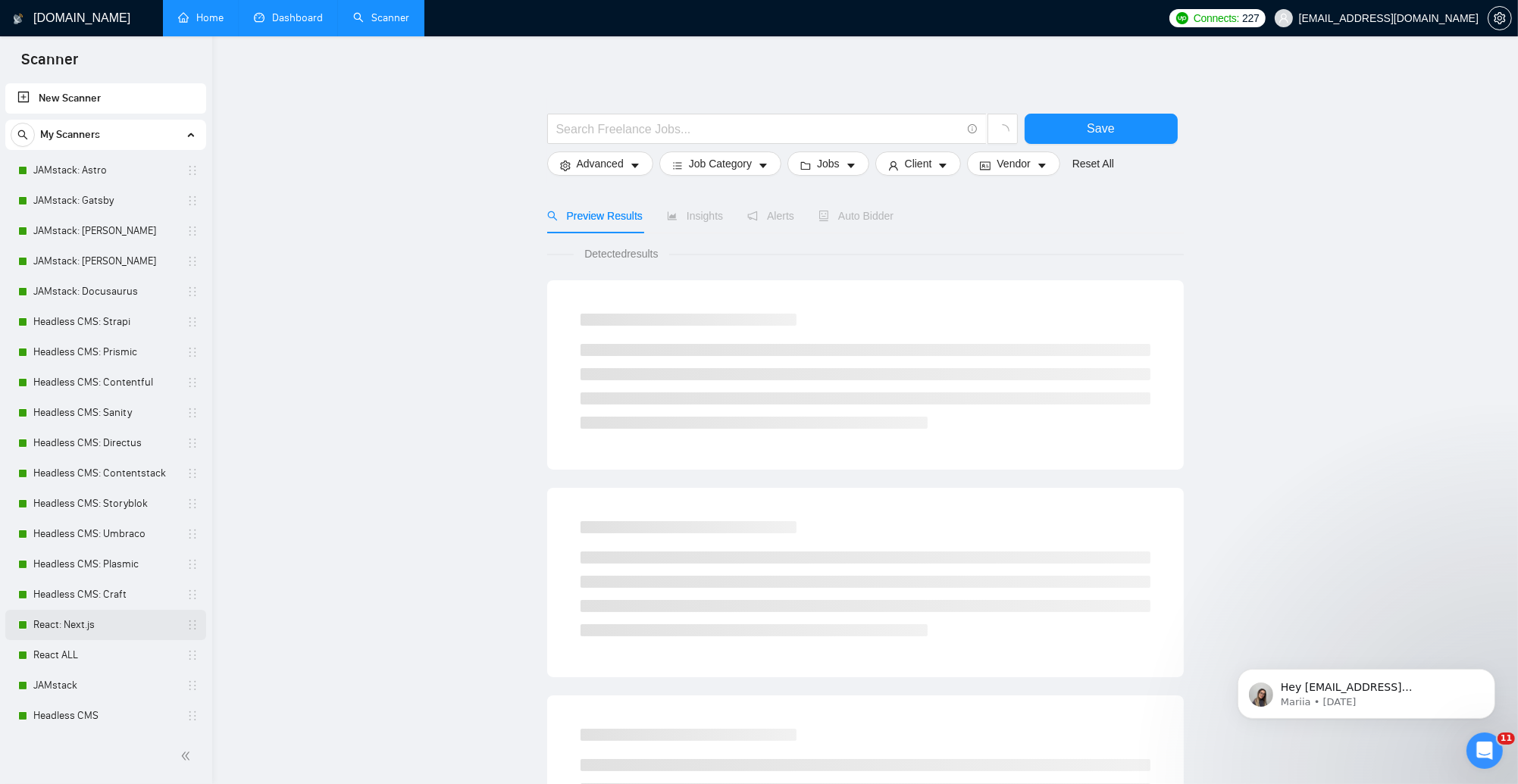
click at [98, 632] on link "React: Next.js" at bounding box center [105, 625] width 144 height 30
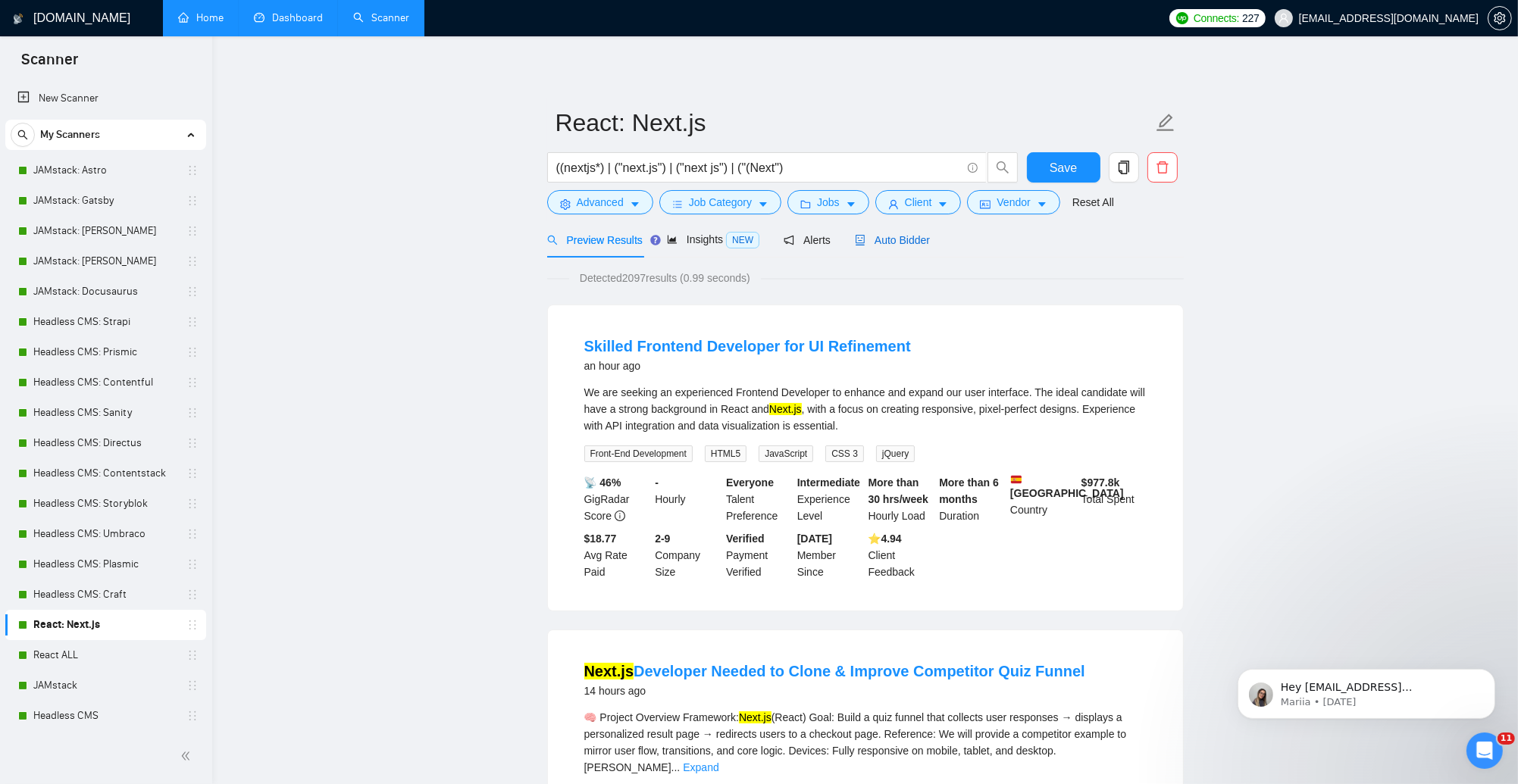
click at [897, 244] on span "Auto Bidder" at bounding box center [892, 239] width 75 height 13
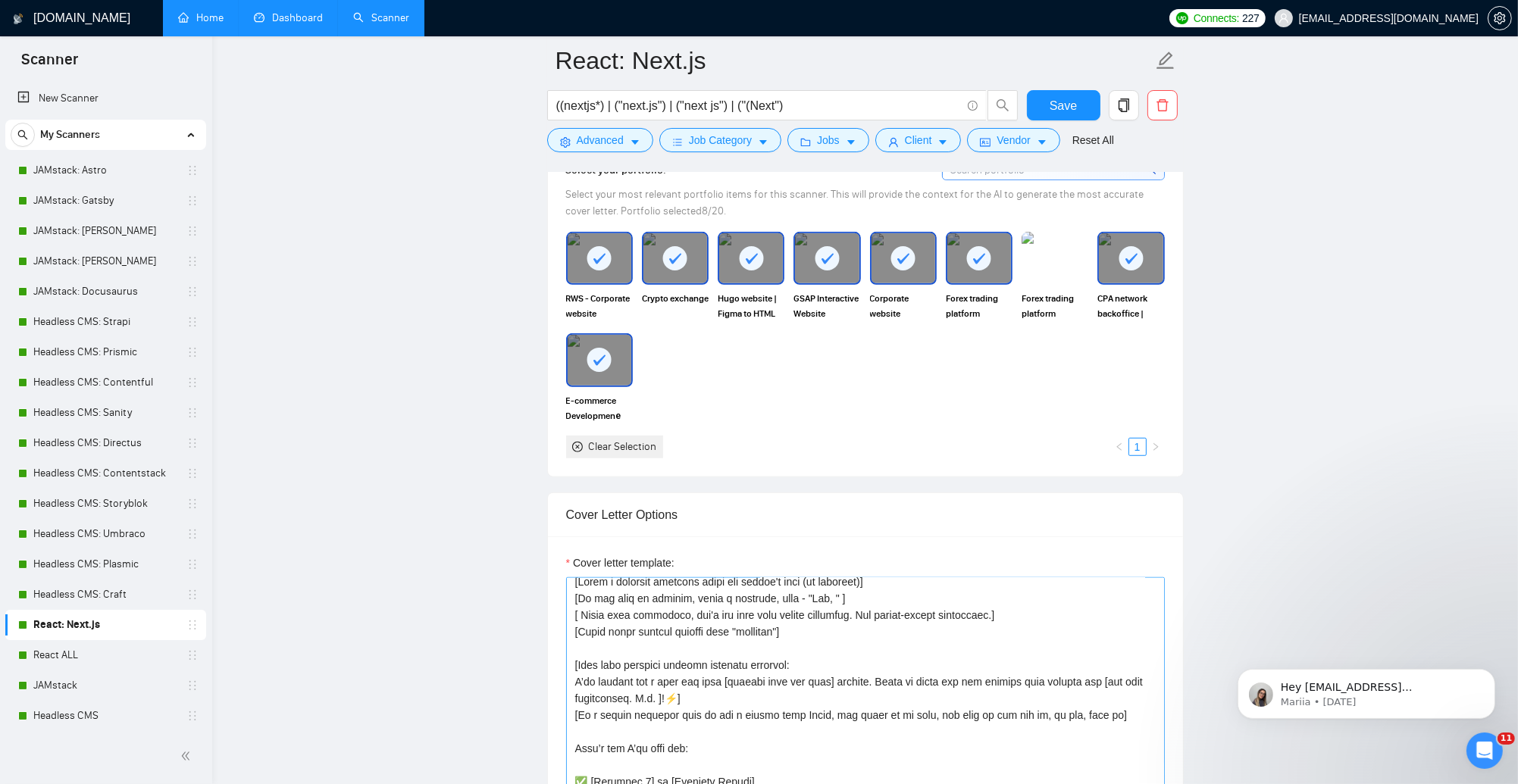
scroll to position [42, 0]
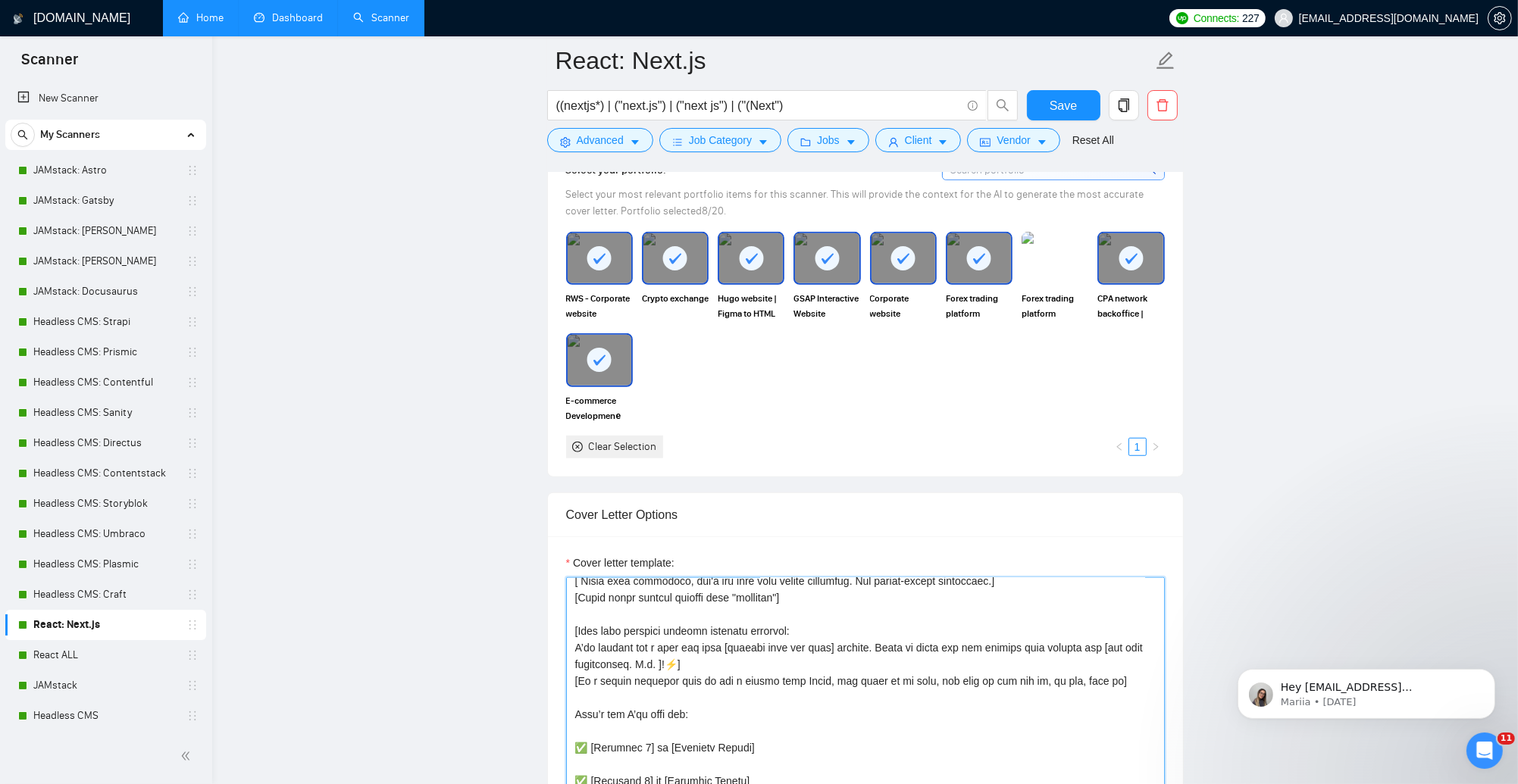
click at [679, 663] on textarea "Cover letter template:" at bounding box center [865, 747] width 599 height 341
drag, startPoint x: 970, startPoint y: 644, endPoint x: 880, endPoint y: 646, distance: 90.0
click at [880, 646] on textarea "Cover letter template:" at bounding box center [865, 747] width 599 height 341
click at [911, 638] on textarea "Cover letter template:" at bounding box center [865, 747] width 599 height 341
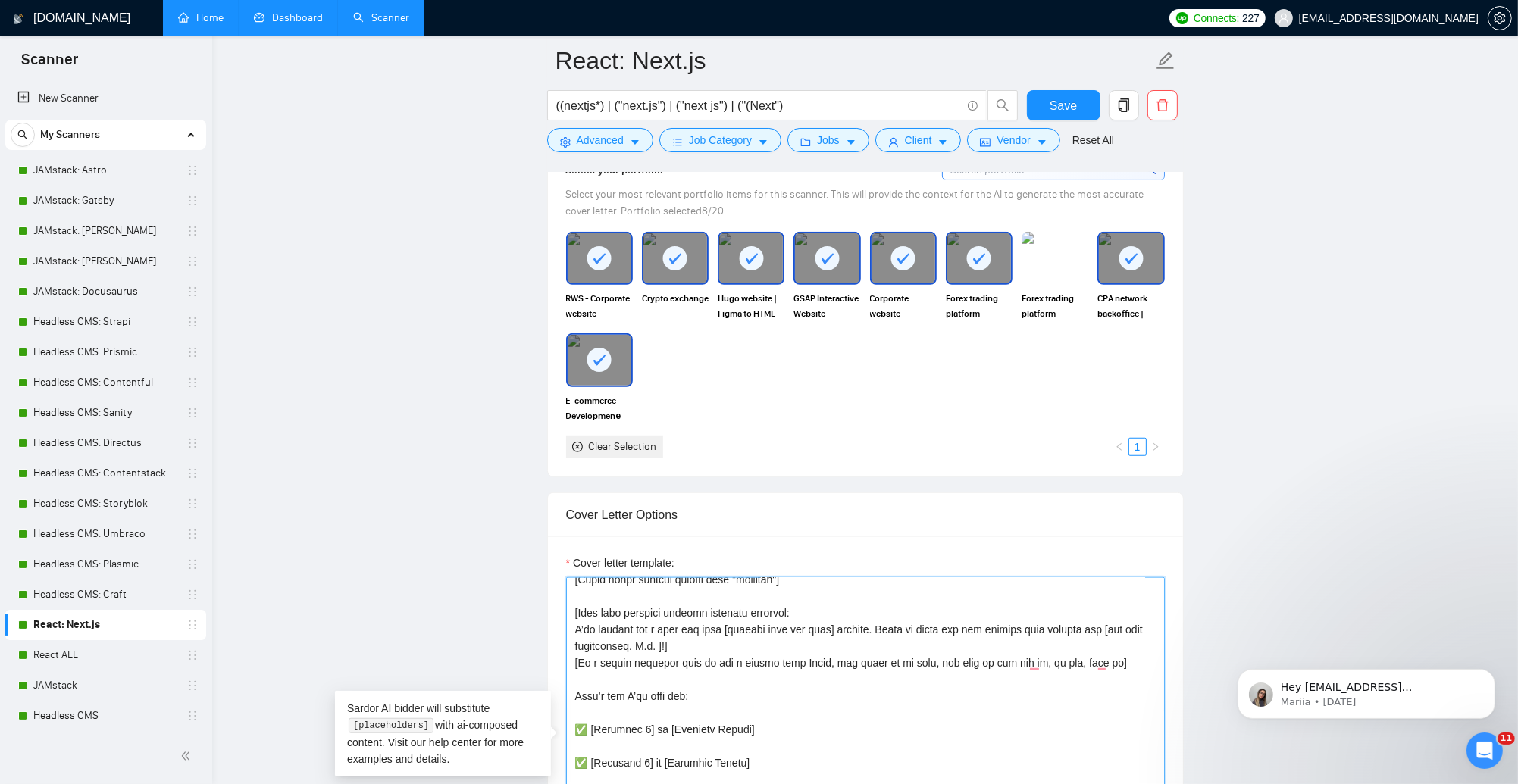
scroll to position [100, 0]
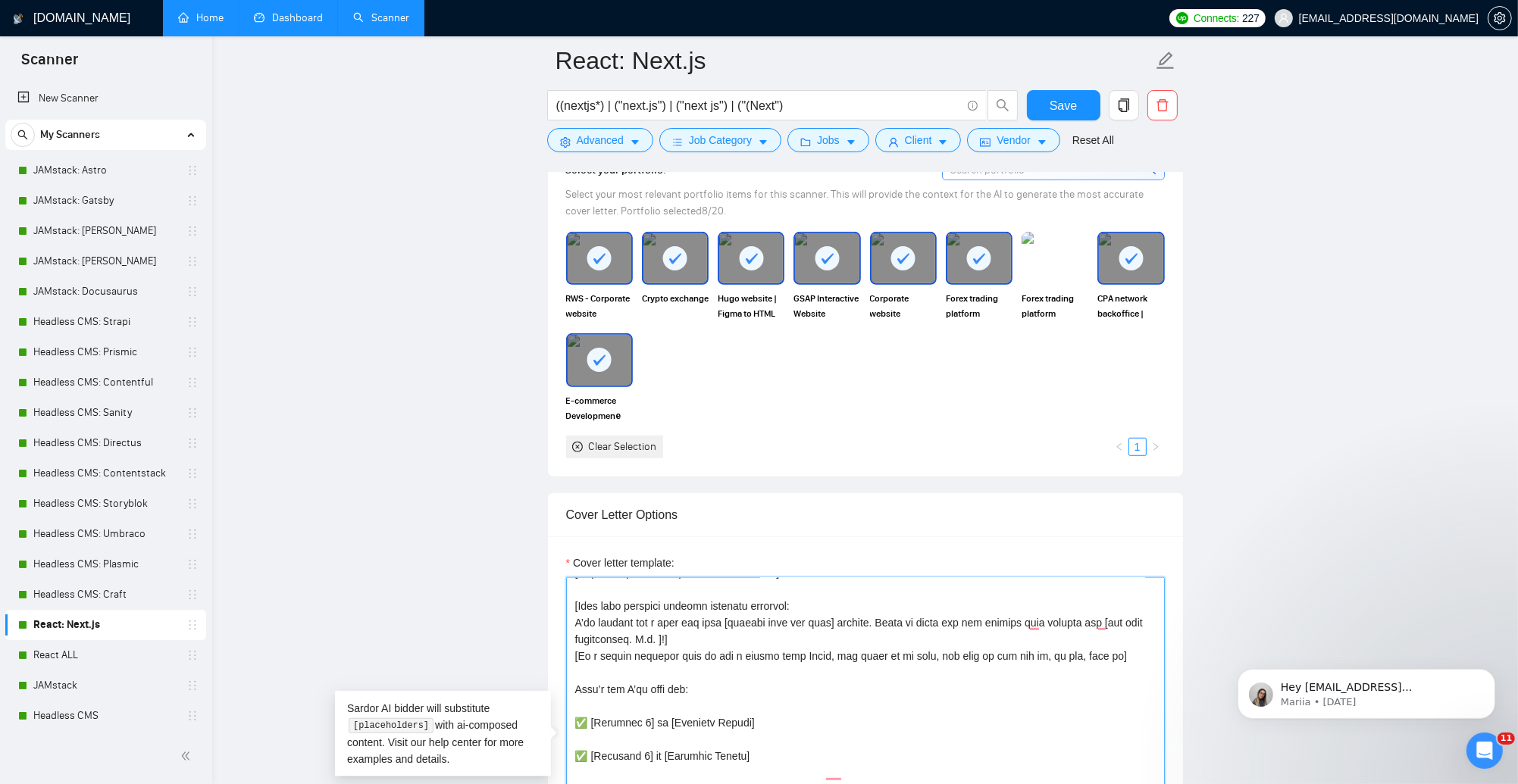
drag, startPoint x: 625, startPoint y: 686, endPoint x: 650, endPoint y: 670, distance: 29.7
click at [625, 686] on textarea "Cover letter template:" at bounding box center [865, 747] width 599 height 341
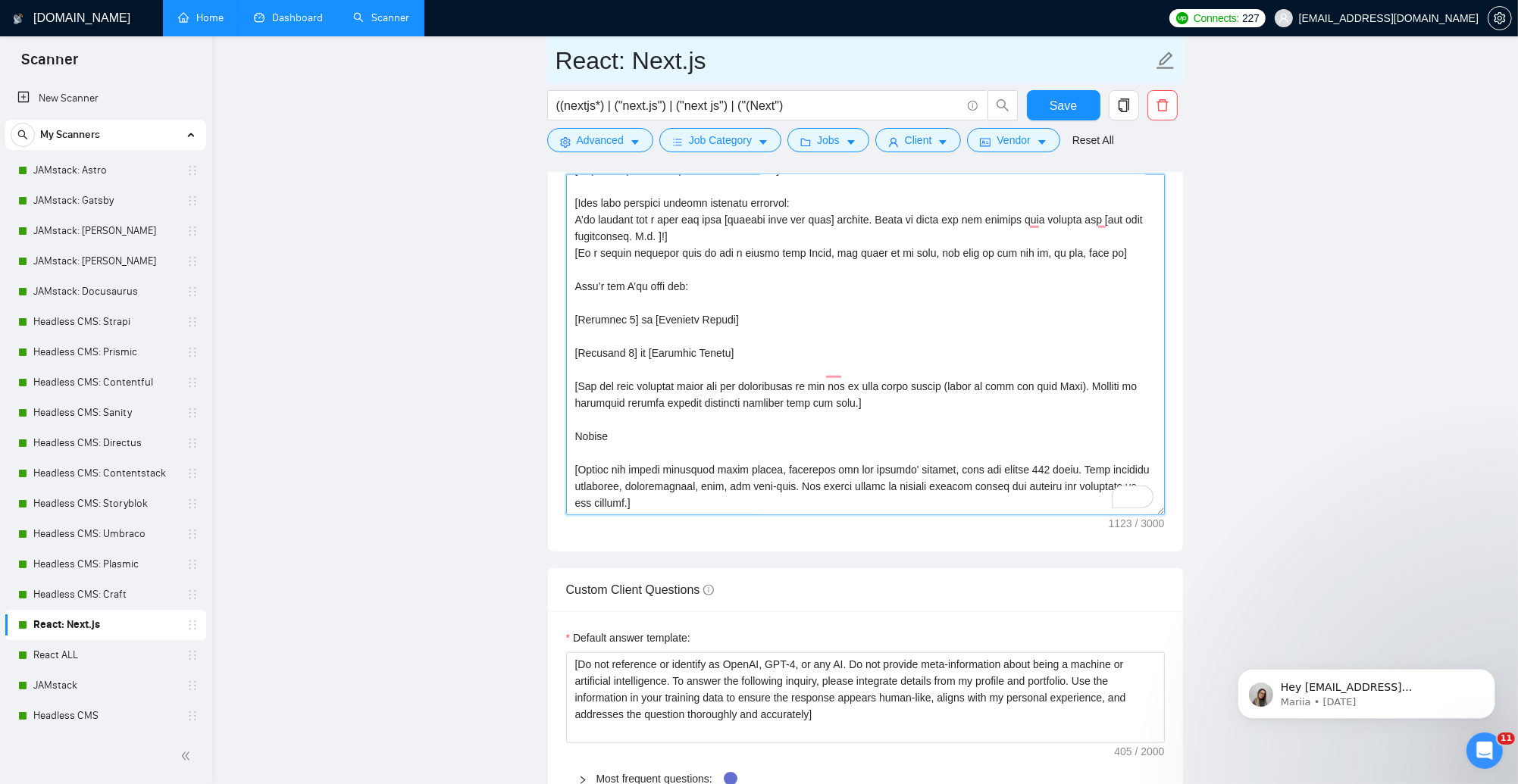
scroll to position [1787, 0]
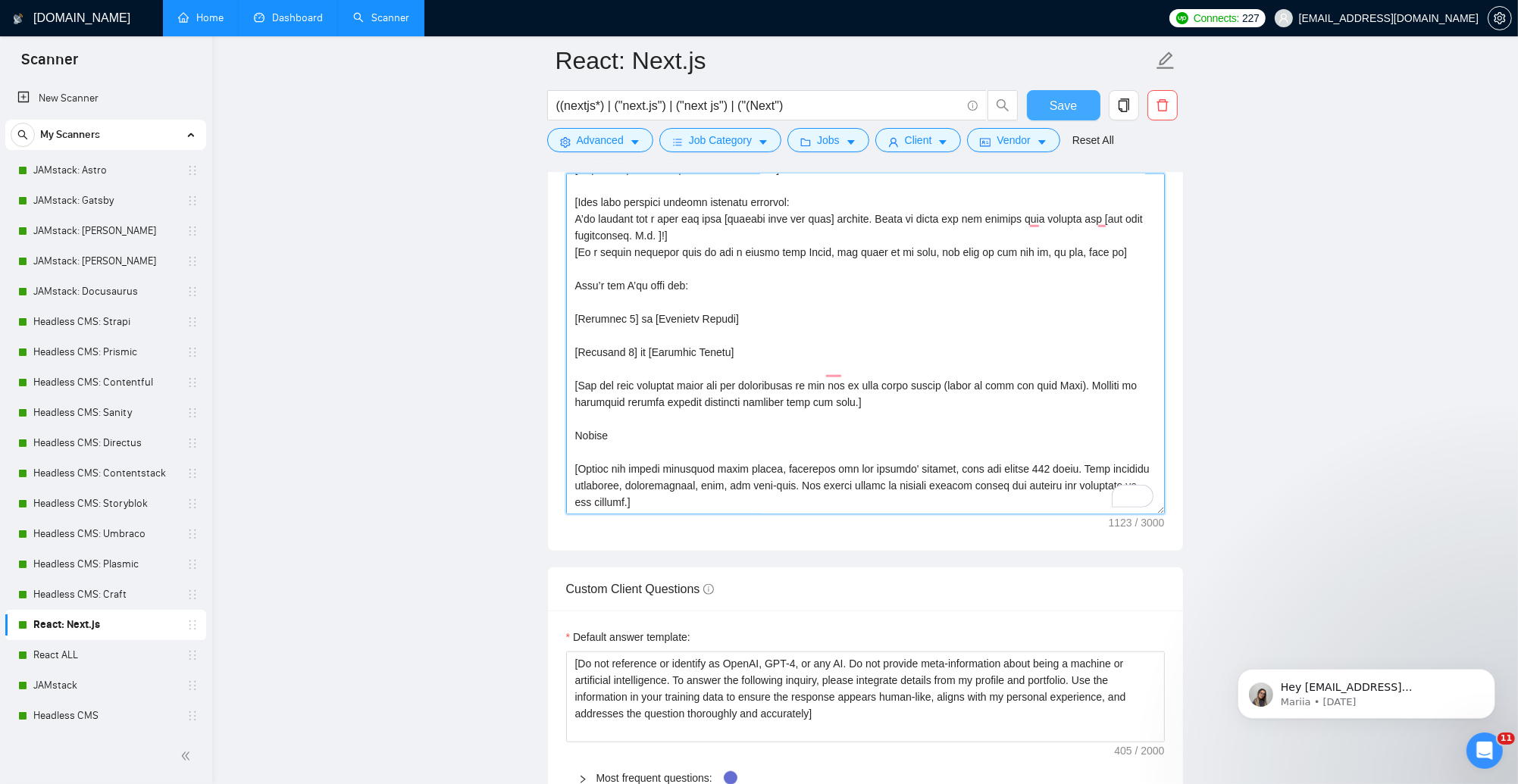
type textarea "[Lorem i dolorsit ametcons adipi eli seddoe't inci (ut laboreet)] [Do mag aliq …"
click at [1053, 107] on span "Save" at bounding box center [1063, 106] width 27 height 19
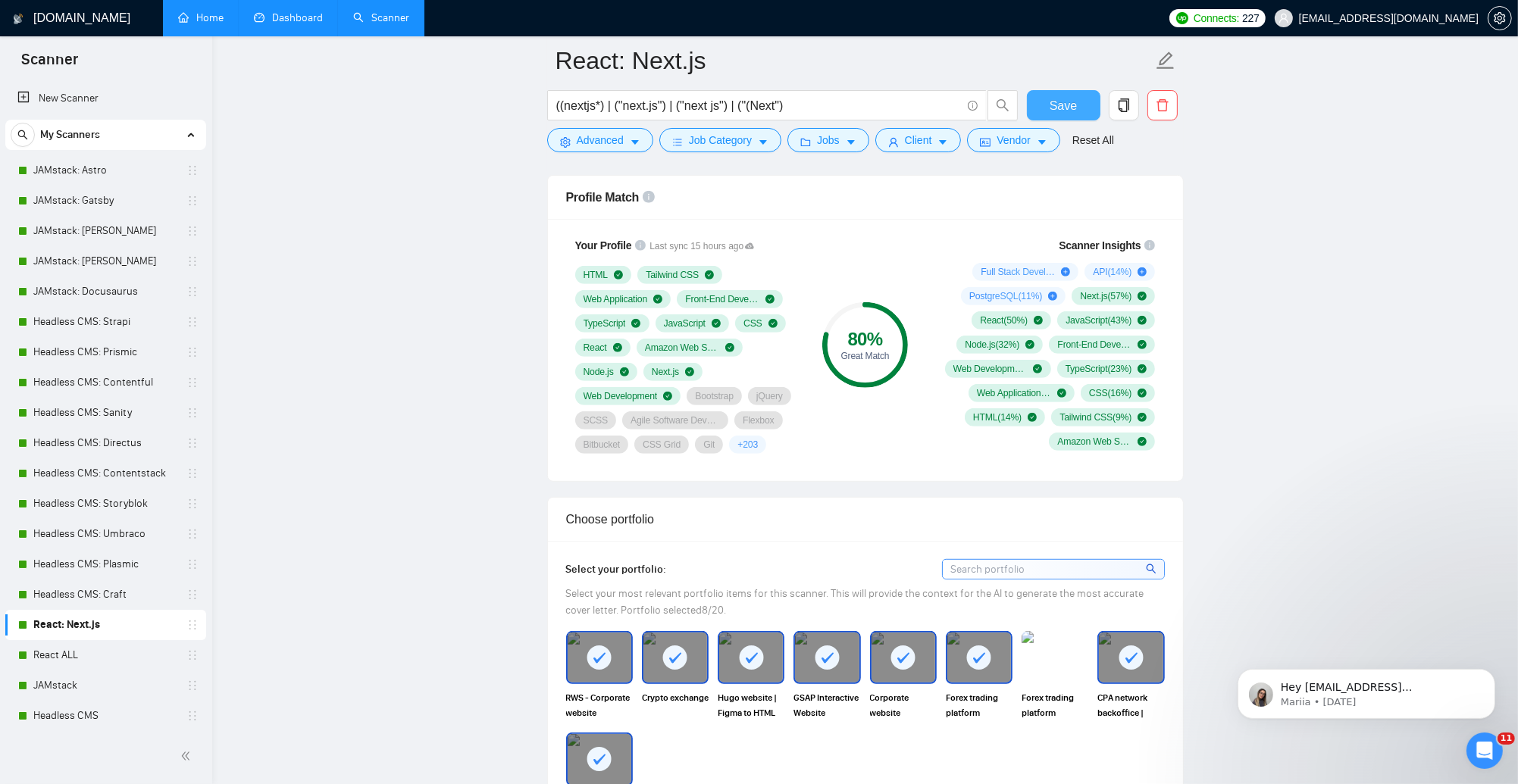
scroll to position [1087, 0]
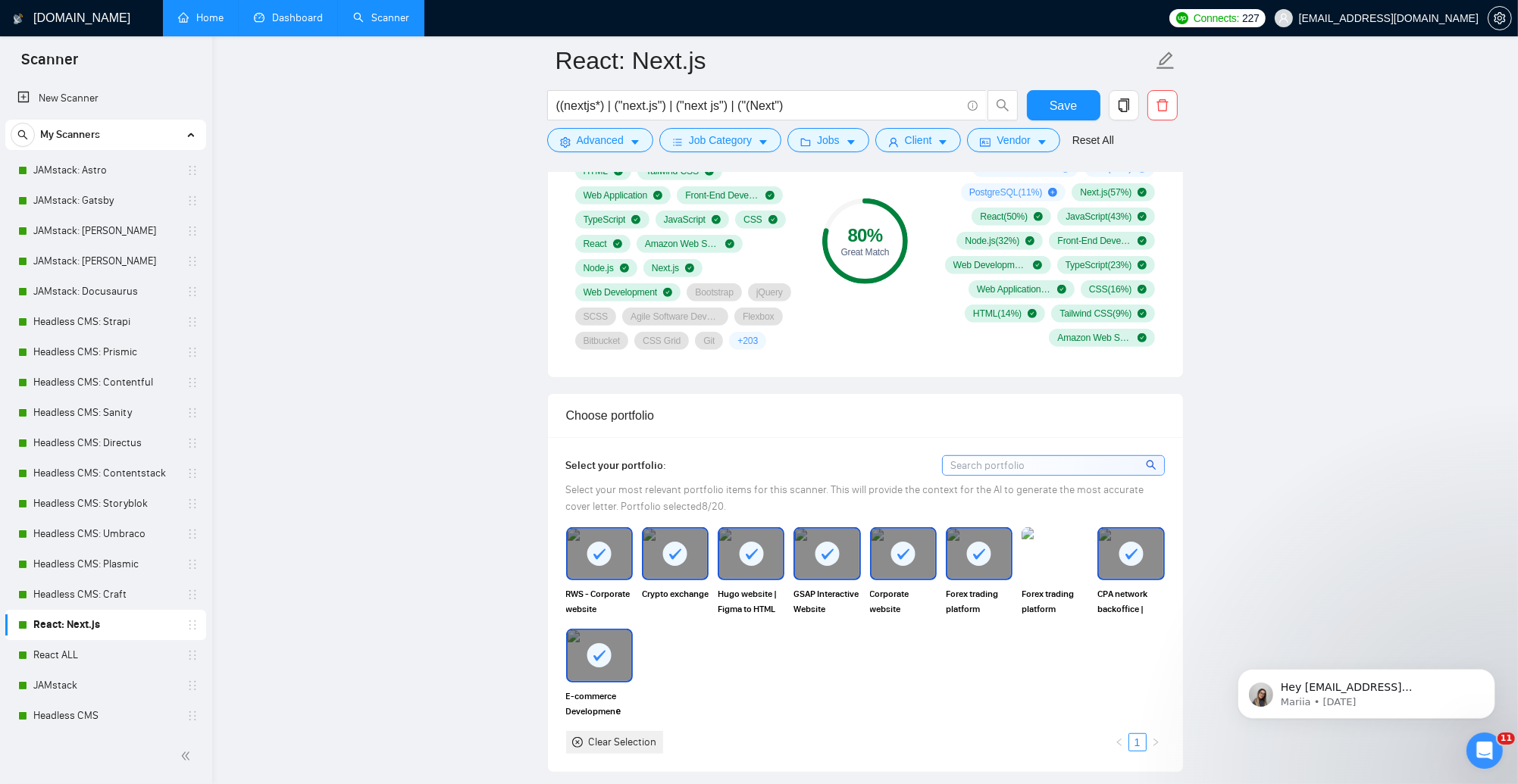
click at [748, 547] on rect at bounding box center [750, 553] width 24 height 24
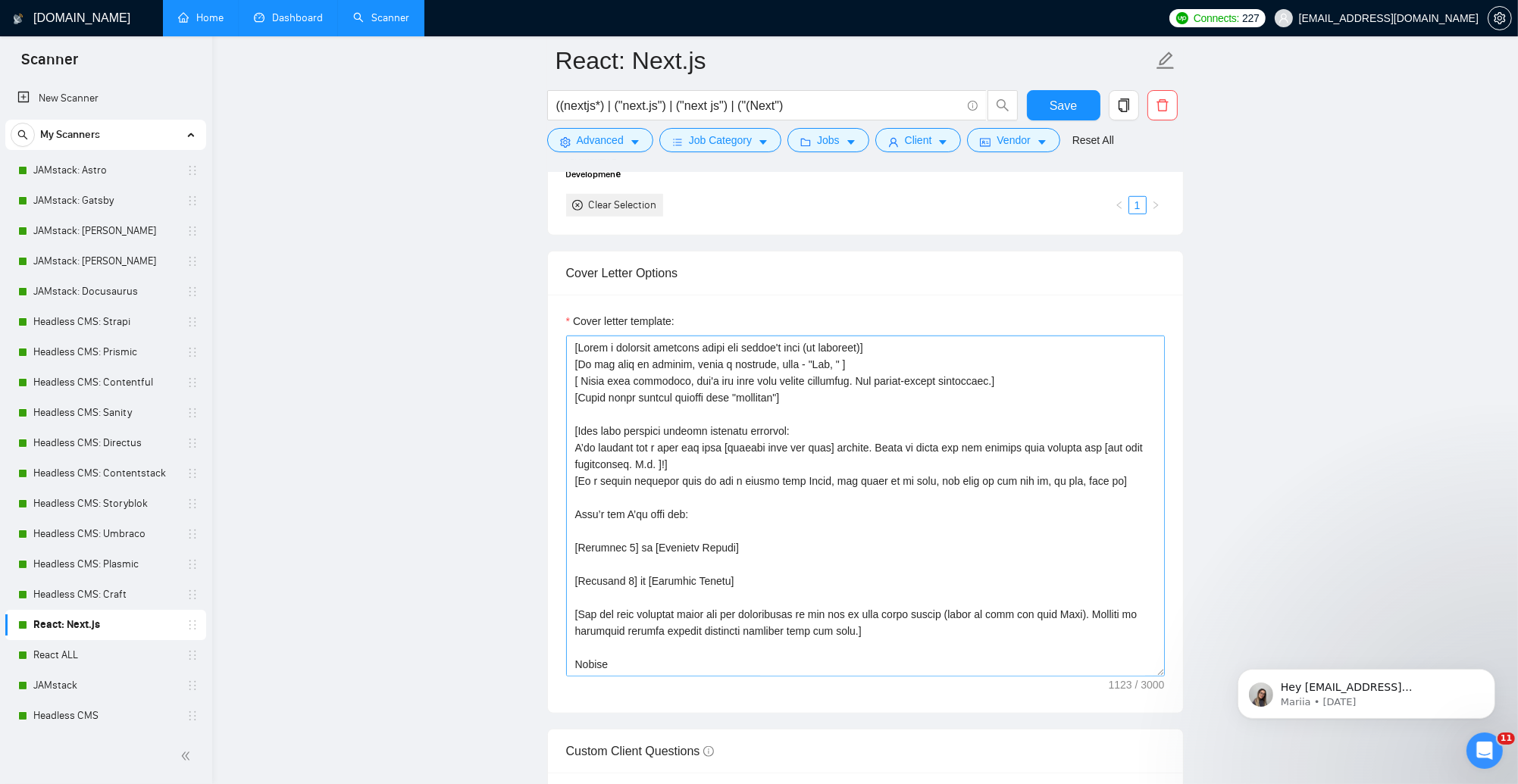
scroll to position [100, 0]
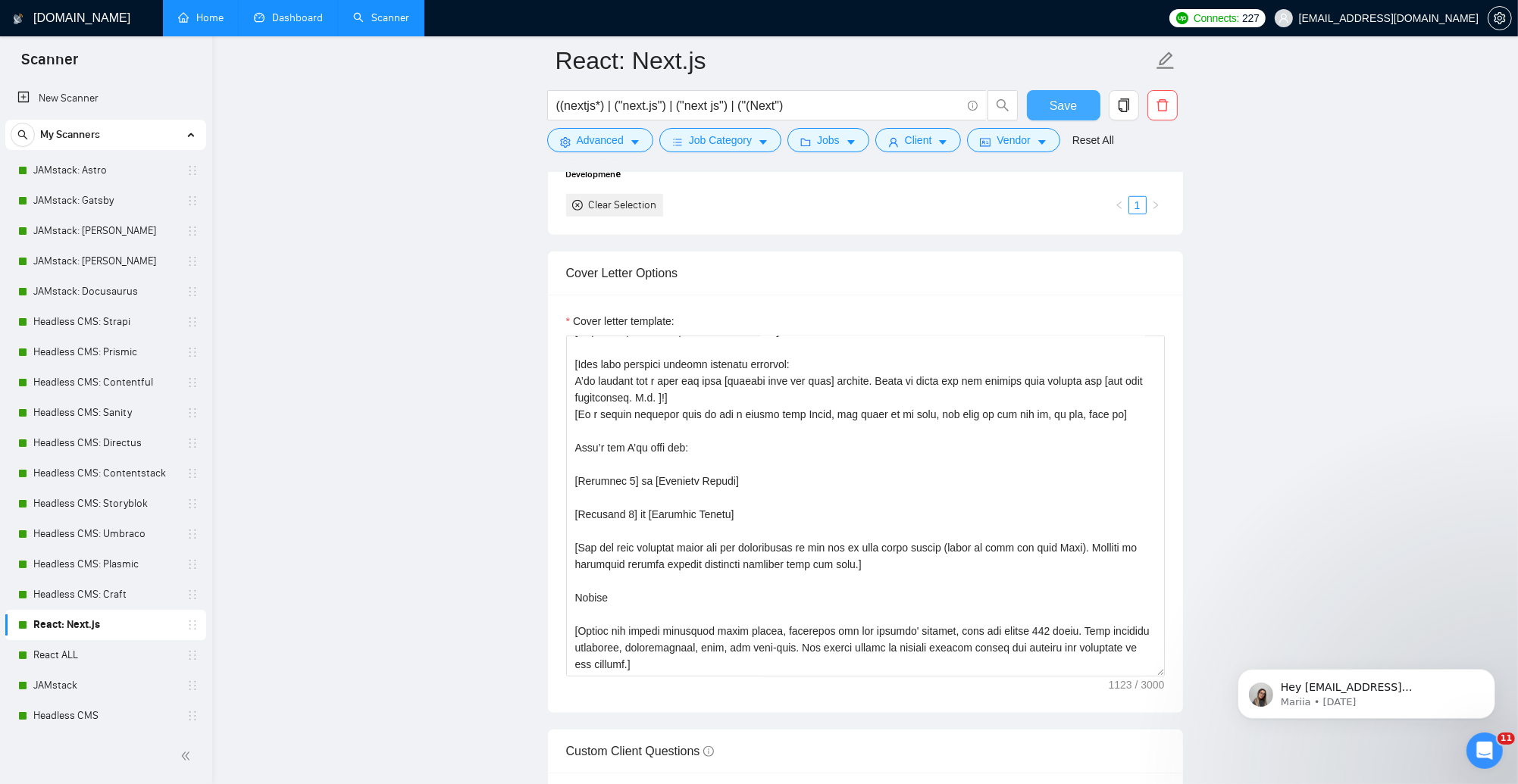
drag, startPoint x: 1084, startPoint y: 104, endPoint x: 1032, endPoint y: 99, distance: 52.2
click at [1082, 105] on button "Save" at bounding box center [1063, 104] width 73 height 30
